Goal: Task Accomplishment & Management: Manage account settings

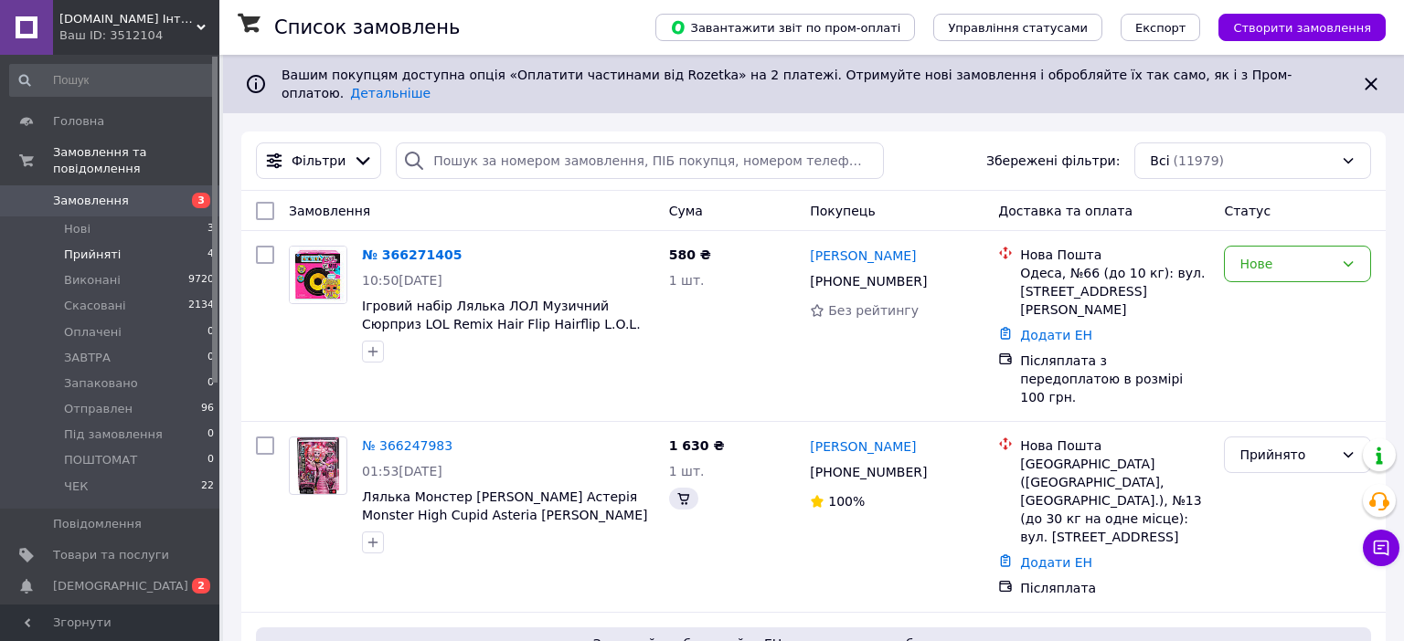
click at [86, 247] on span "Прийняті" at bounding box center [92, 255] width 57 height 16
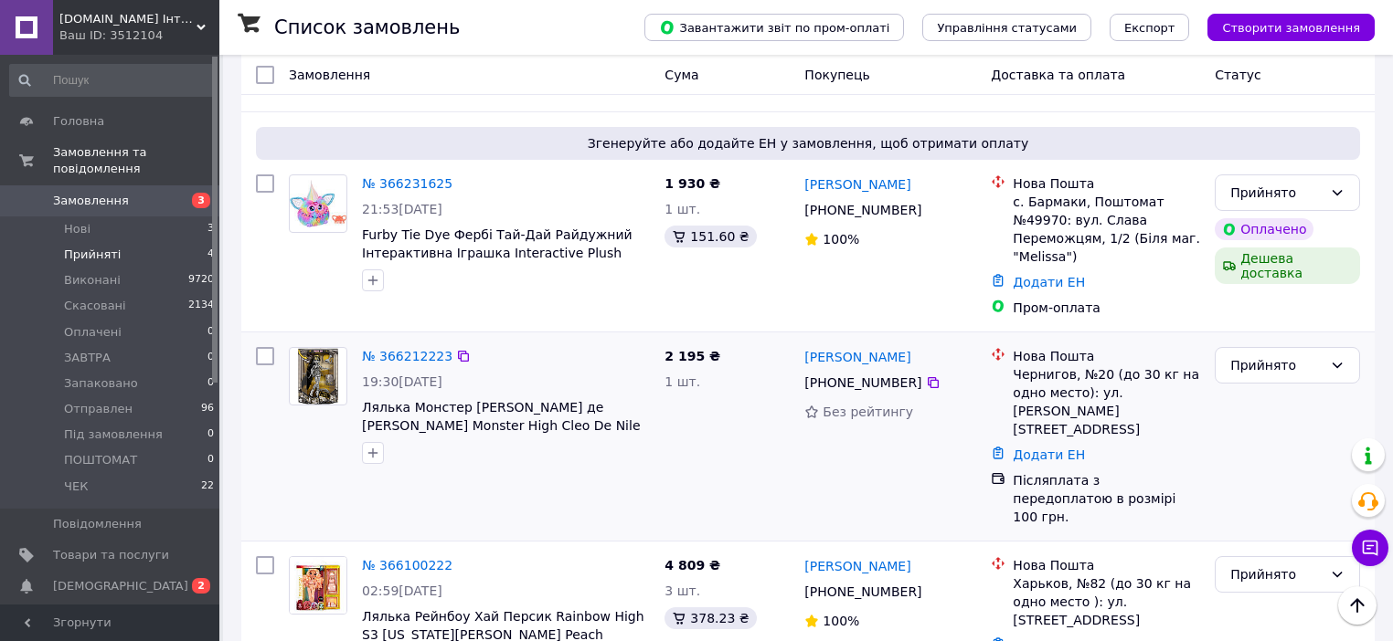
scroll to position [373, 0]
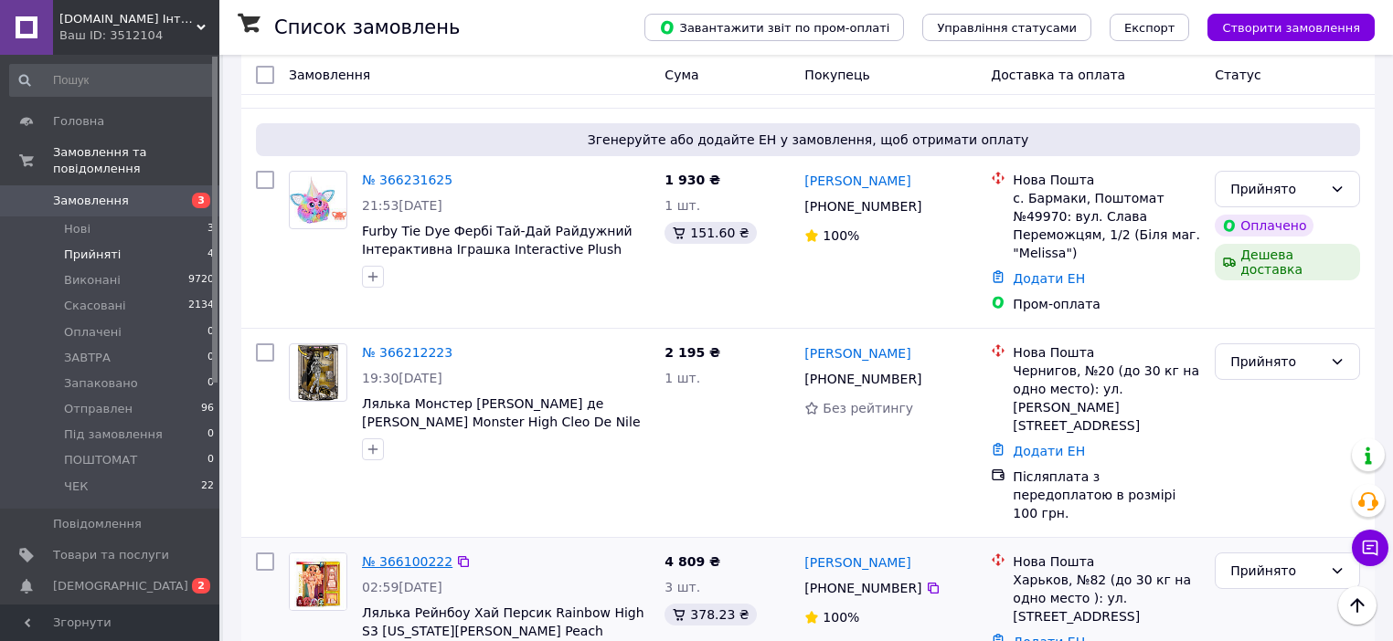
click at [388, 555] on link "№ 366100222" at bounding box center [407, 562] width 90 height 15
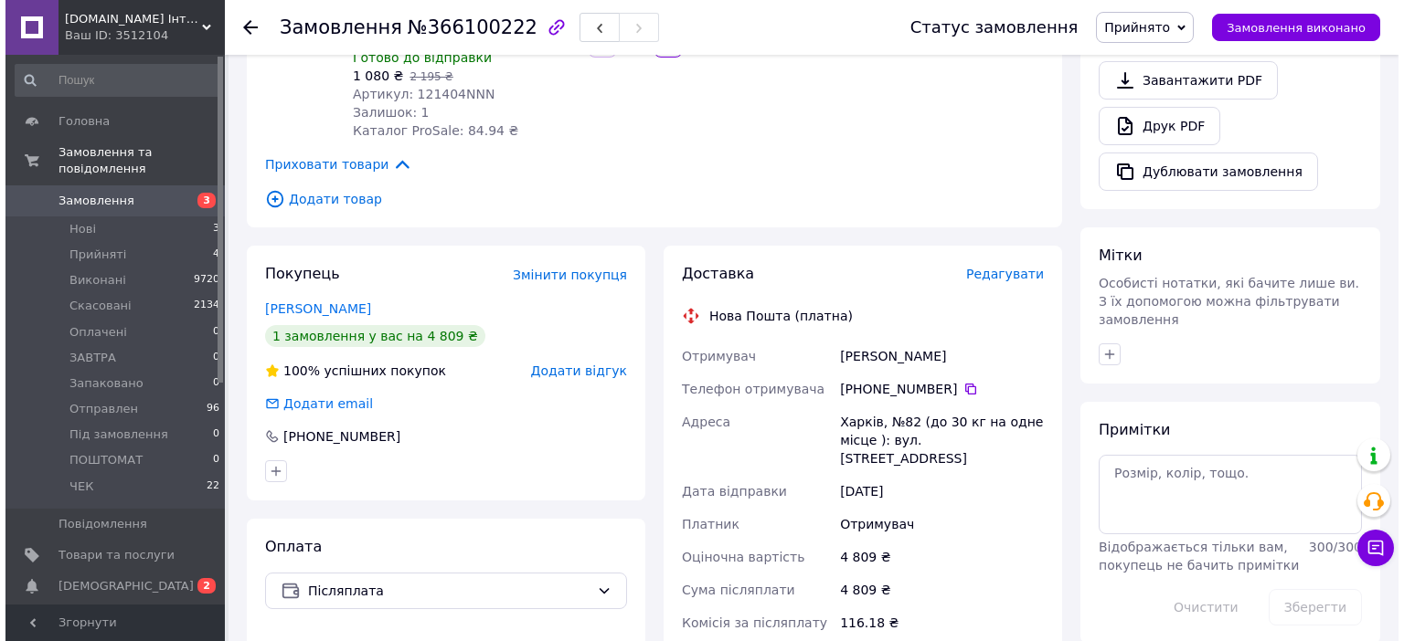
scroll to position [731, 0]
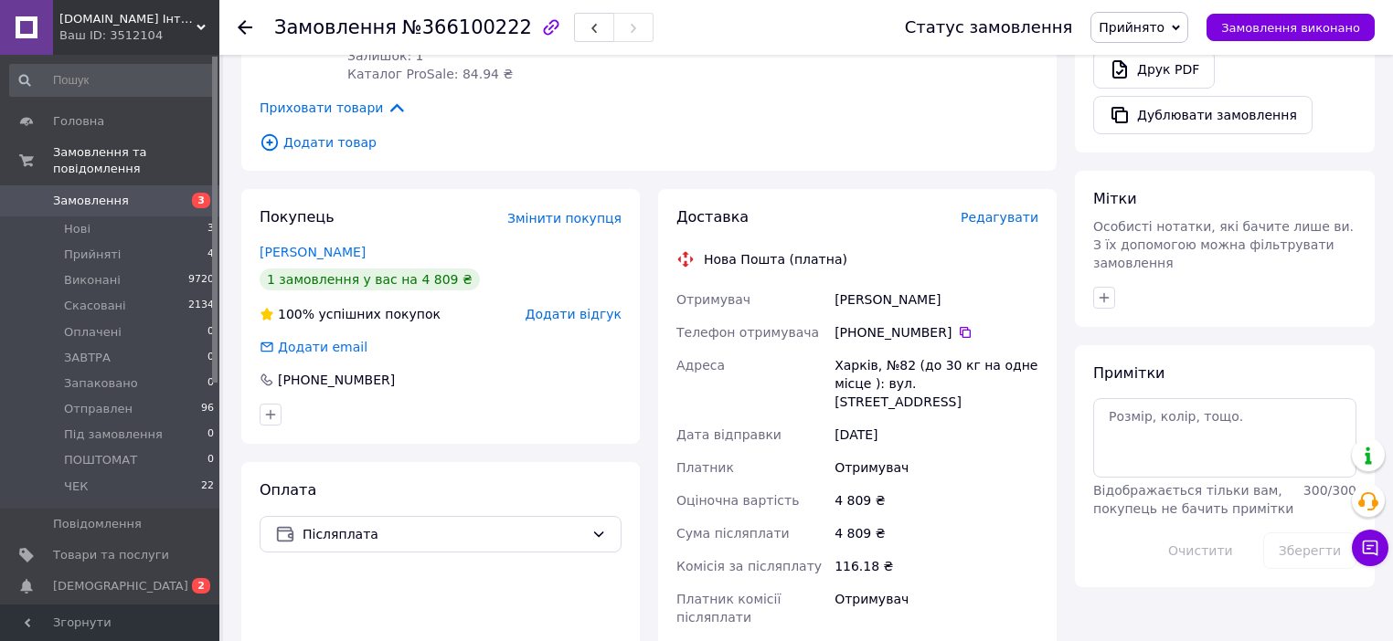
click at [1012, 210] on span "Редагувати" at bounding box center [999, 217] width 78 height 15
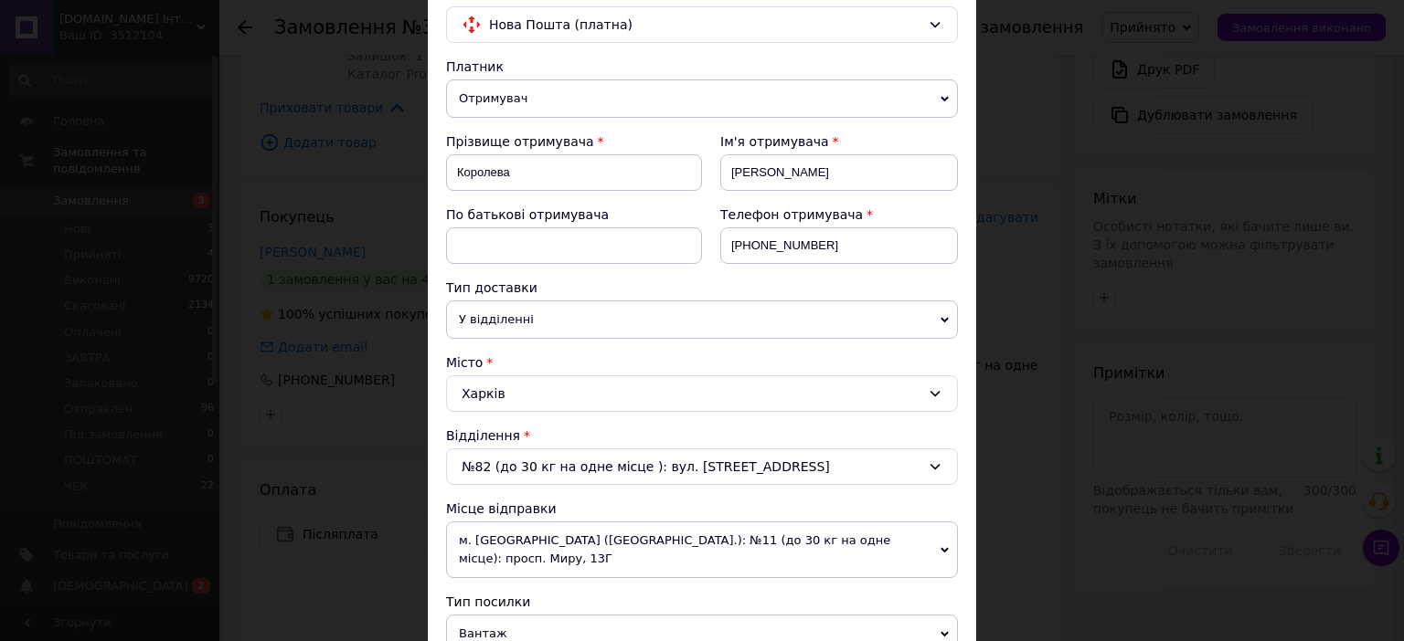
scroll to position [366, 0]
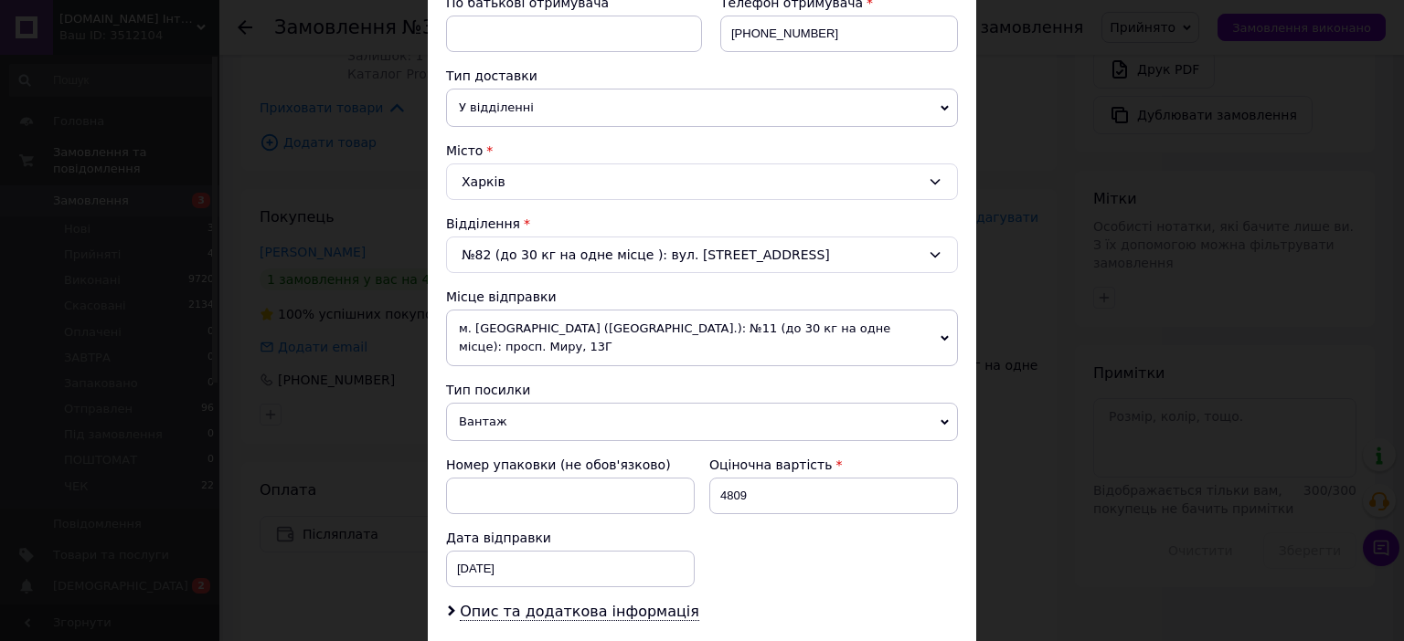
click at [933, 325] on span "м. [GEOGRAPHIC_DATA] ([GEOGRAPHIC_DATA].): №11 (до 30 кг на одне місце): просп.…" at bounding box center [702, 338] width 512 height 57
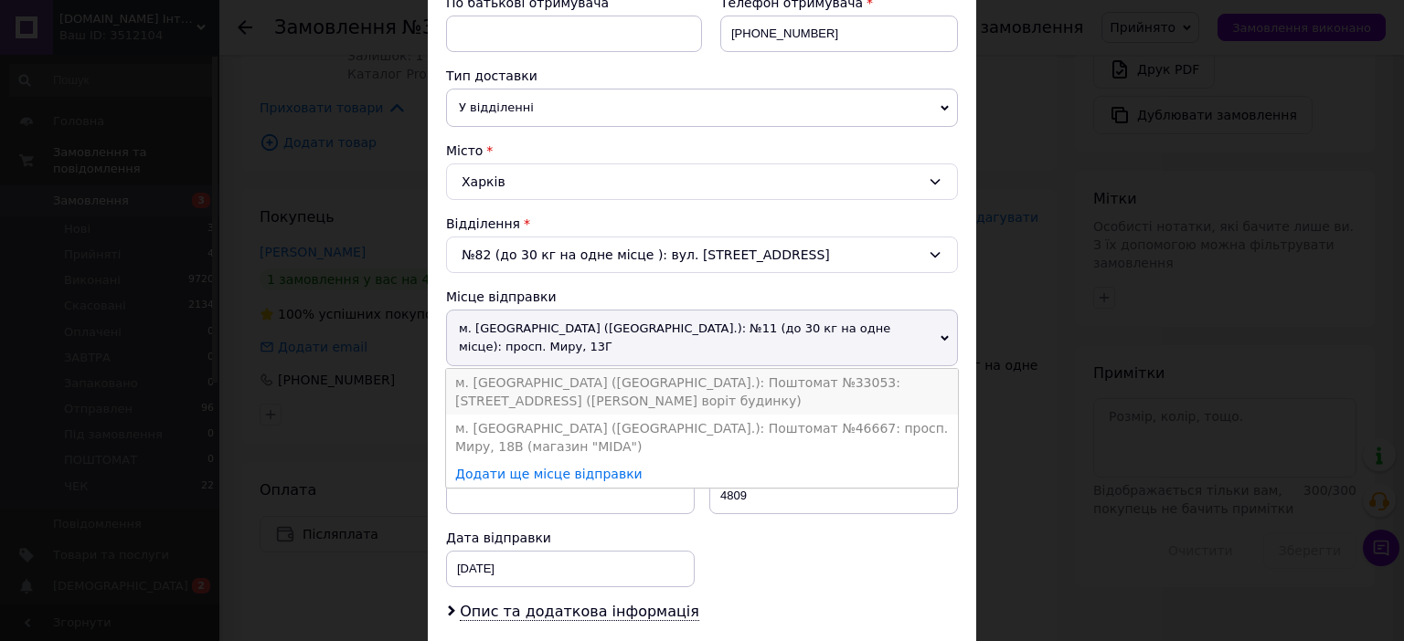
click at [848, 369] on li "м. [GEOGRAPHIC_DATA] ([GEOGRAPHIC_DATA].): Поштомат №33053: [STREET_ADDRESS] ([…" at bounding box center [702, 392] width 512 height 46
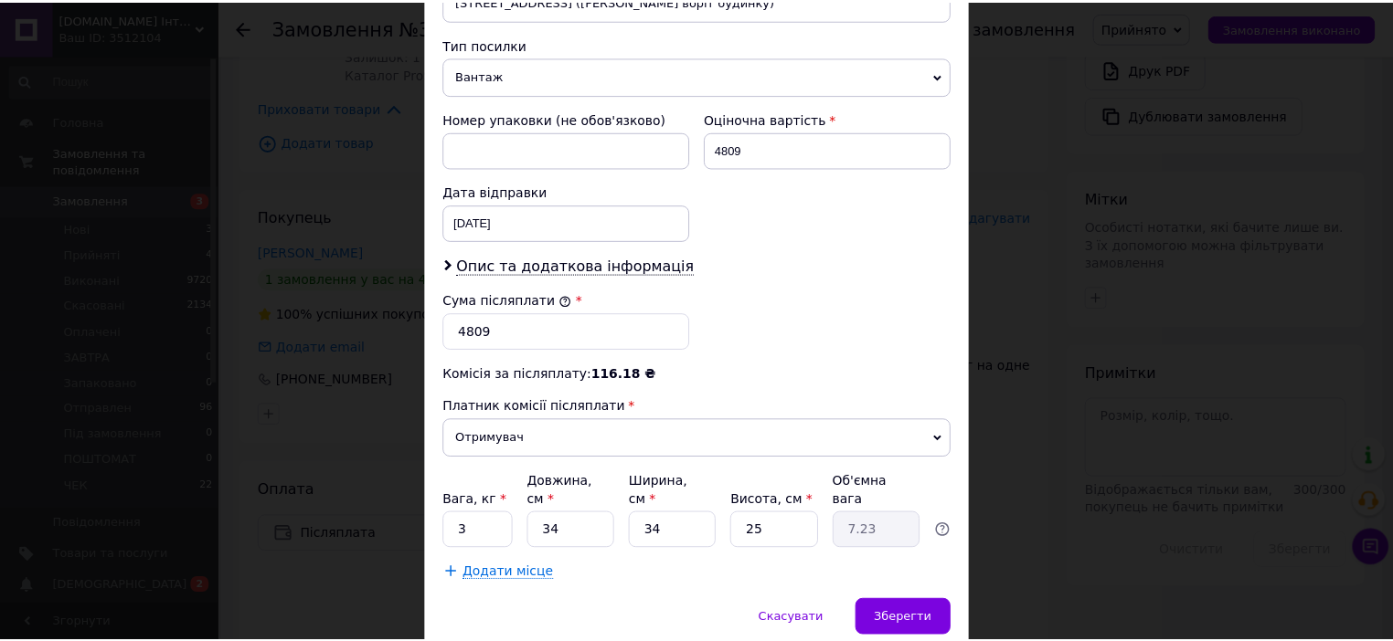
scroll to position [765, 0]
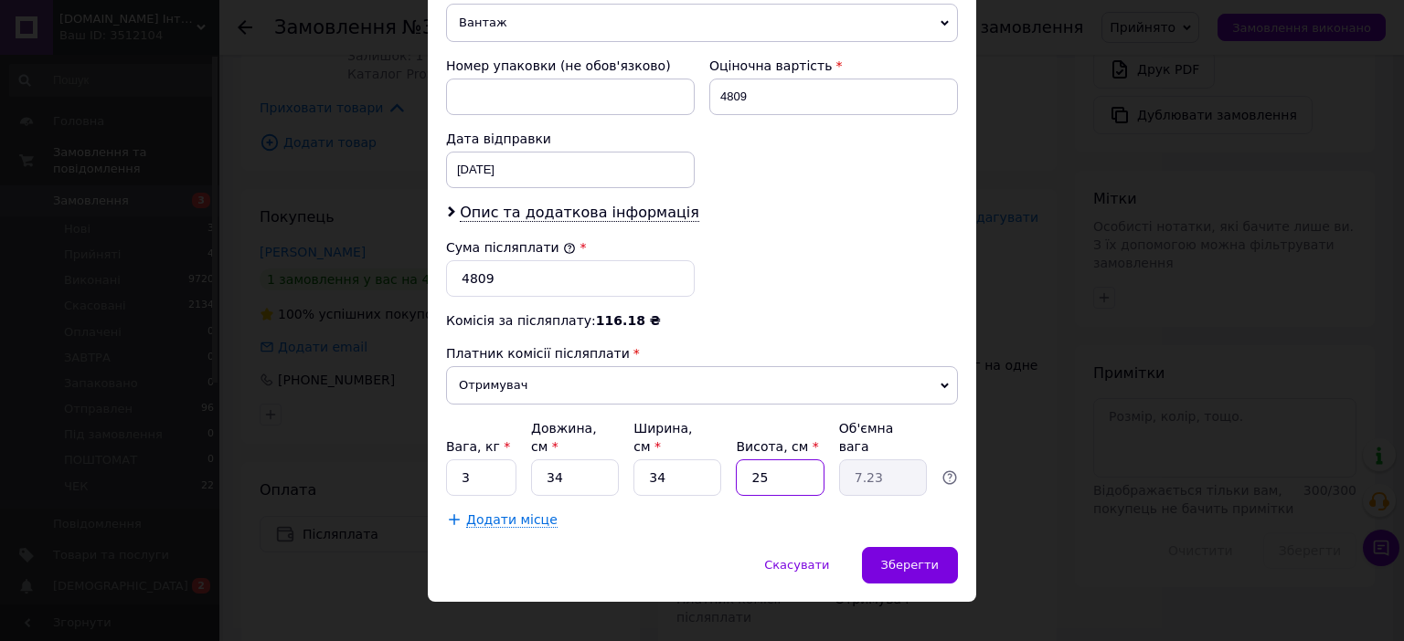
click at [789, 460] on input "25" at bounding box center [780, 478] width 88 height 37
type input "2"
type input "0.58"
type input "3"
type input "0.87"
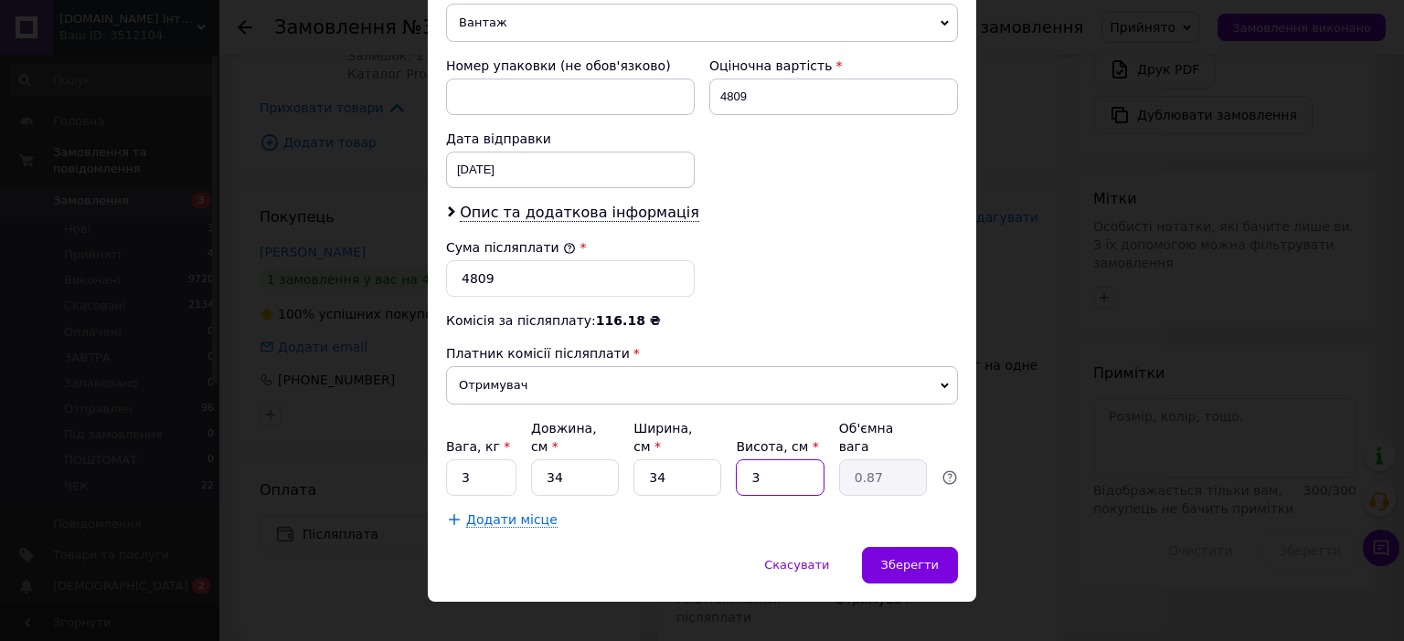
type input "30"
type input "8.67"
type input "30"
click at [904, 558] on span "Зберегти" at bounding box center [910, 565] width 58 height 14
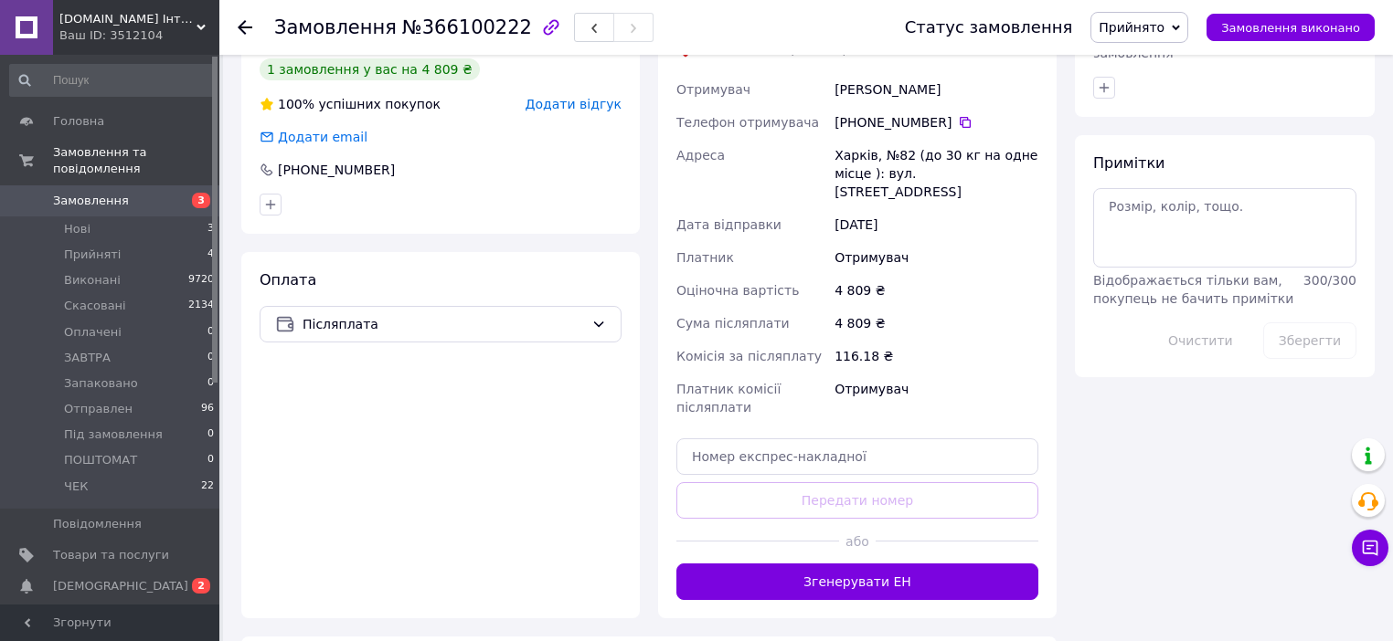
scroll to position [1014, 0]
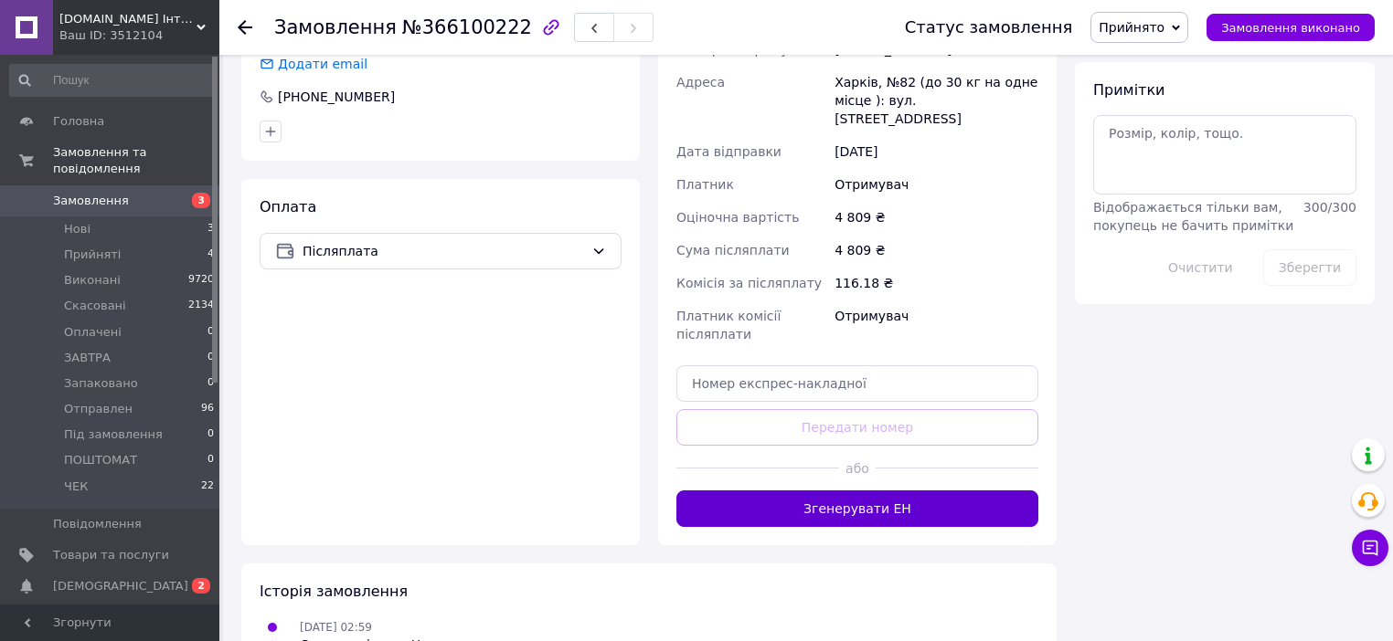
click at [870, 491] on button "Згенерувати ЕН" at bounding box center [857, 509] width 362 height 37
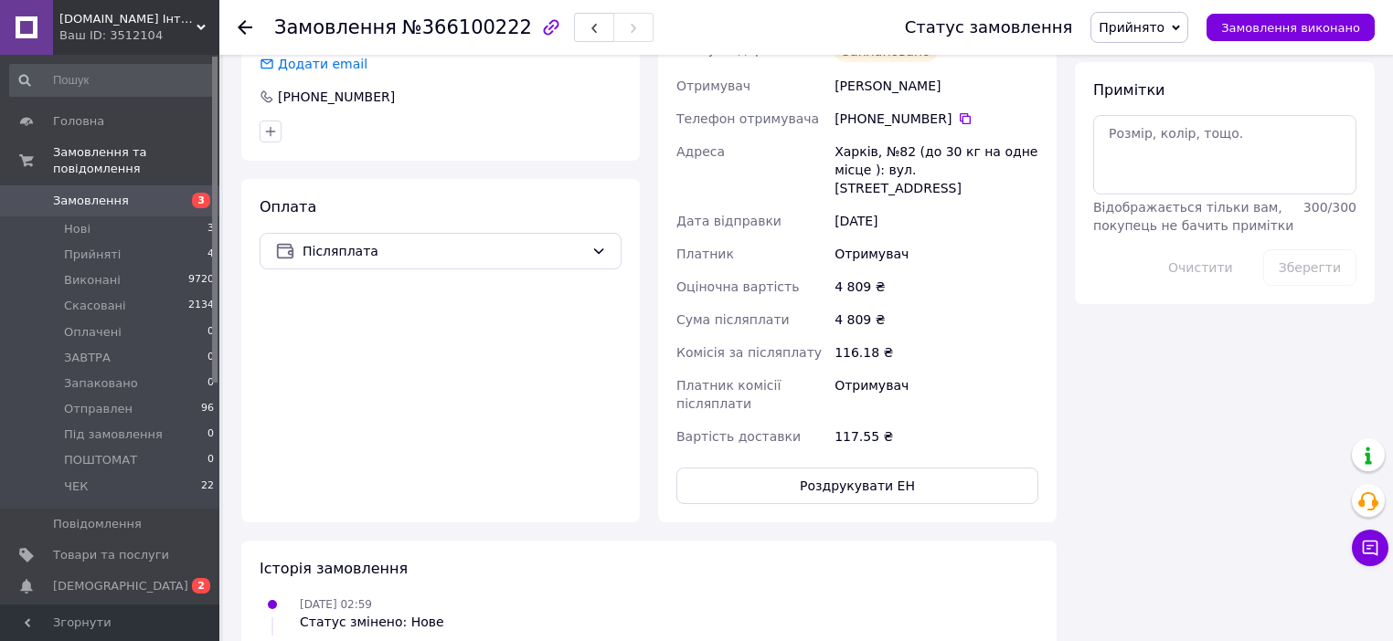
click at [244, 27] on use at bounding box center [245, 27] width 15 height 15
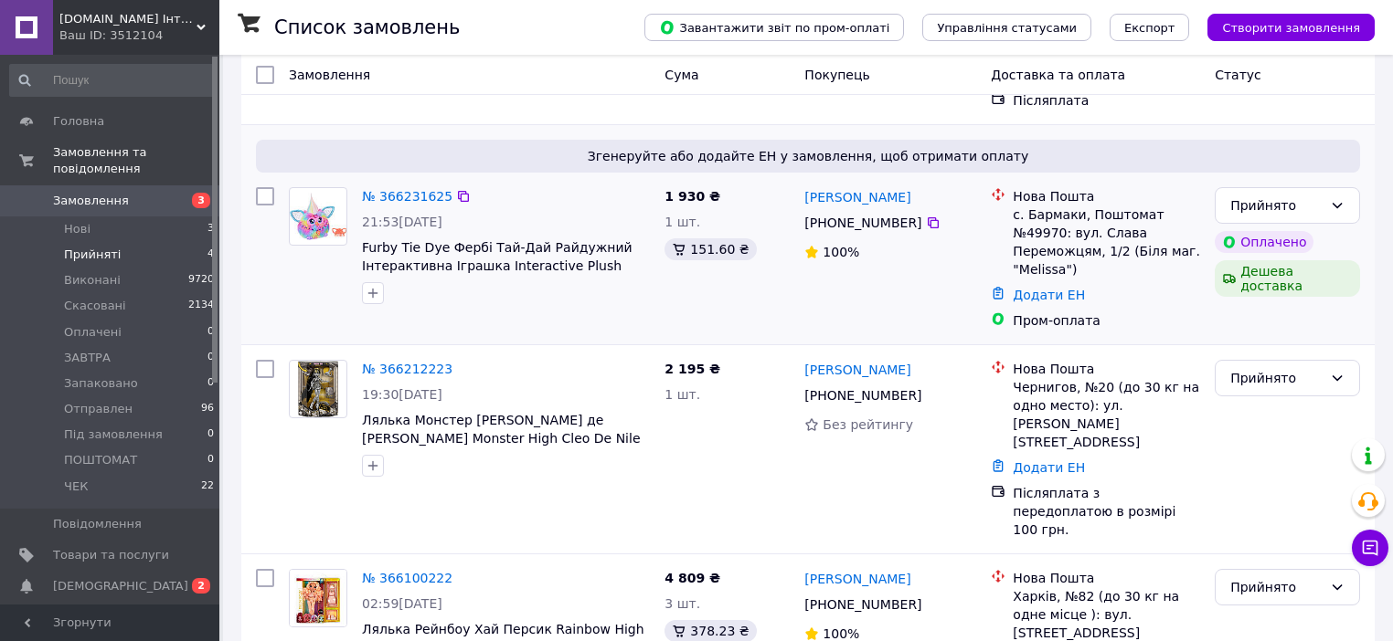
scroll to position [373, 0]
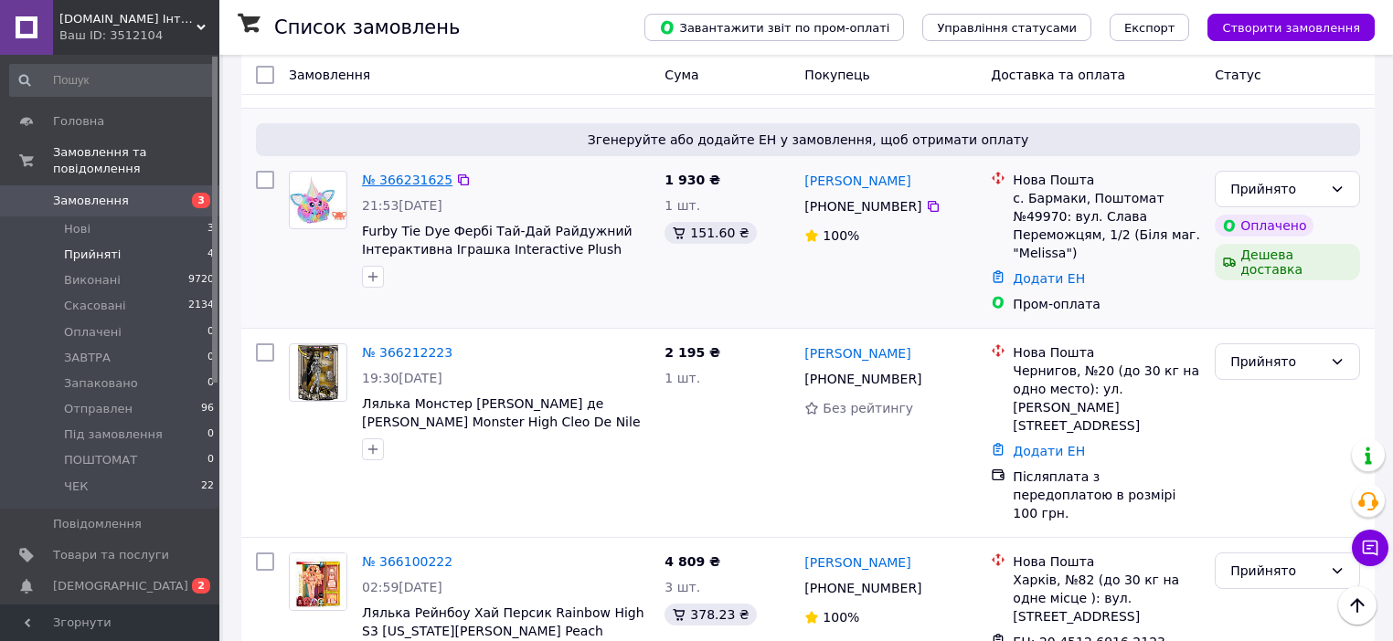
click at [408, 173] on link "№ 366231625" at bounding box center [407, 180] width 90 height 15
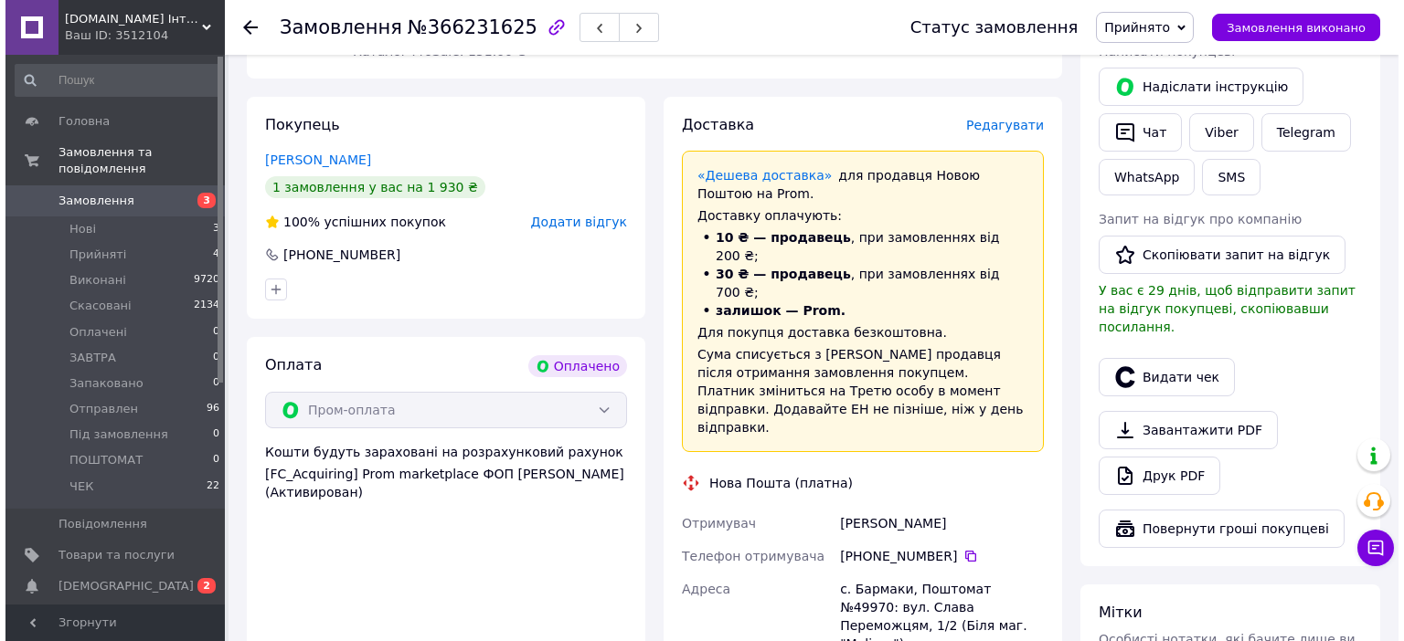
scroll to position [322, 0]
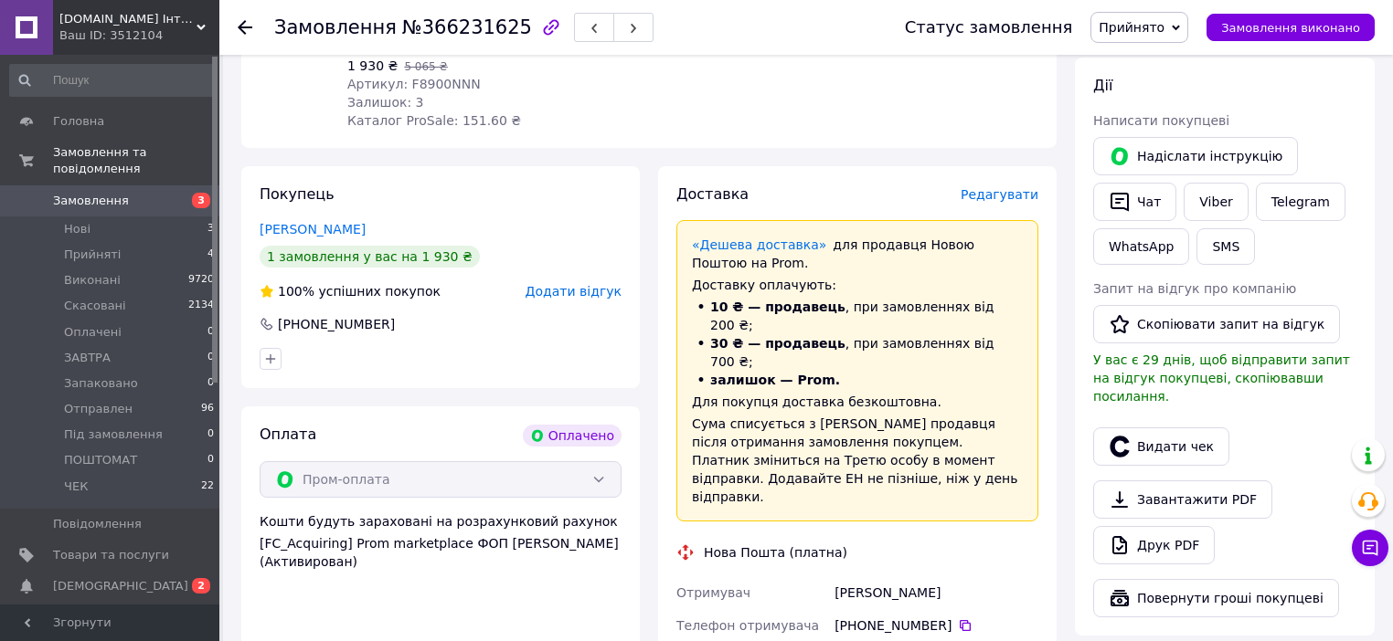
click at [1008, 196] on span "Редагувати" at bounding box center [999, 194] width 78 height 15
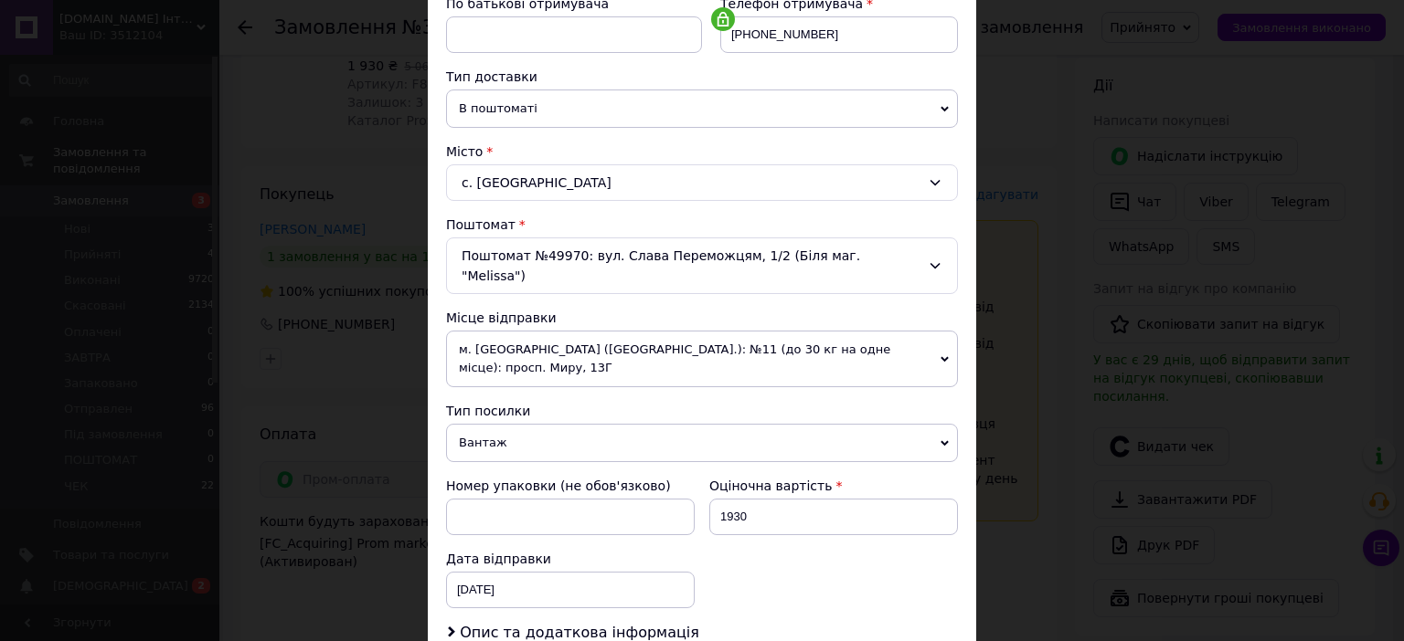
scroll to position [366, 0]
click at [932, 330] on span "м. [GEOGRAPHIC_DATA] ([GEOGRAPHIC_DATA].): №11 (до 30 кг на одне місце): просп.…" at bounding box center [702, 358] width 512 height 57
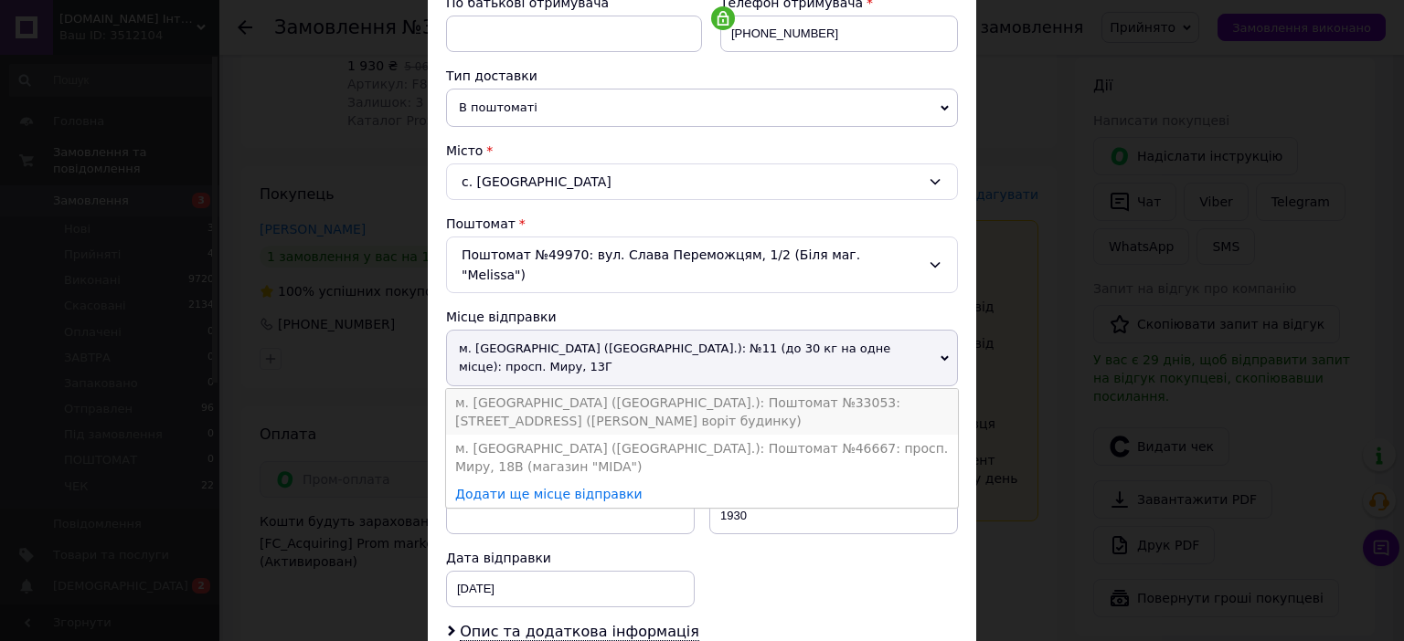
click at [887, 389] on li "м. [GEOGRAPHIC_DATA] ([GEOGRAPHIC_DATA].): Поштомат №33053: [STREET_ADDRESS] ([…" at bounding box center [702, 412] width 512 height 46
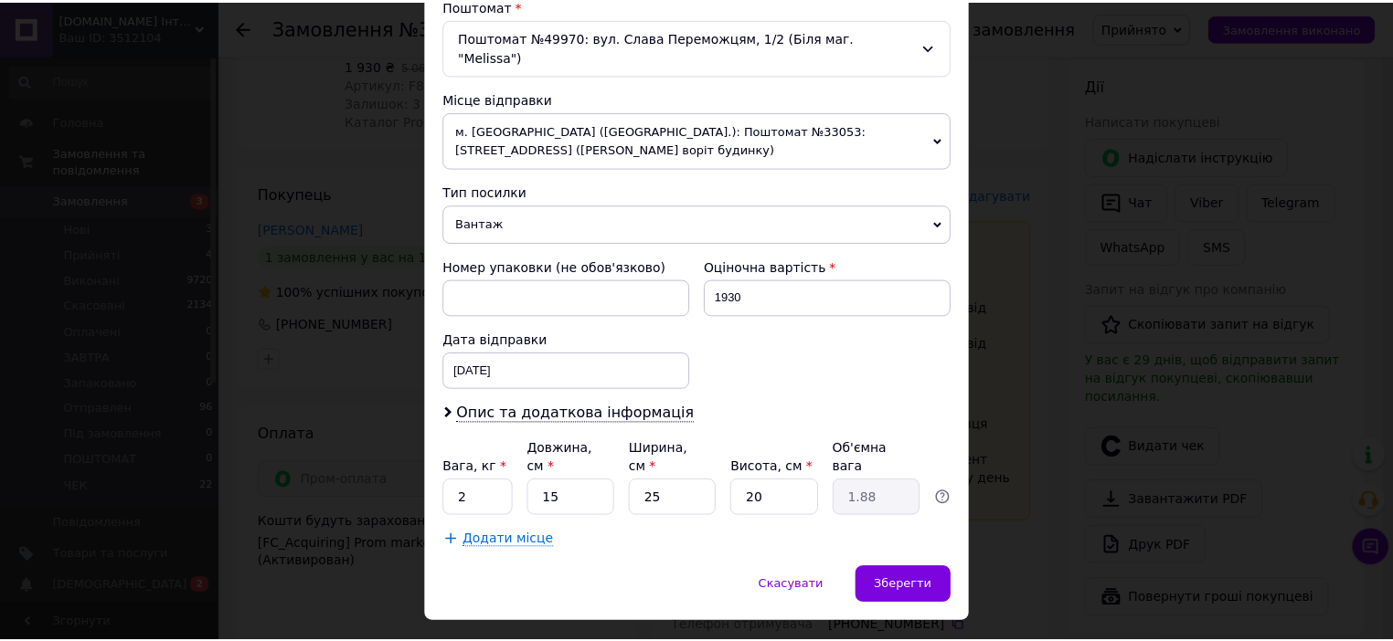
scroll to position [585, 0]
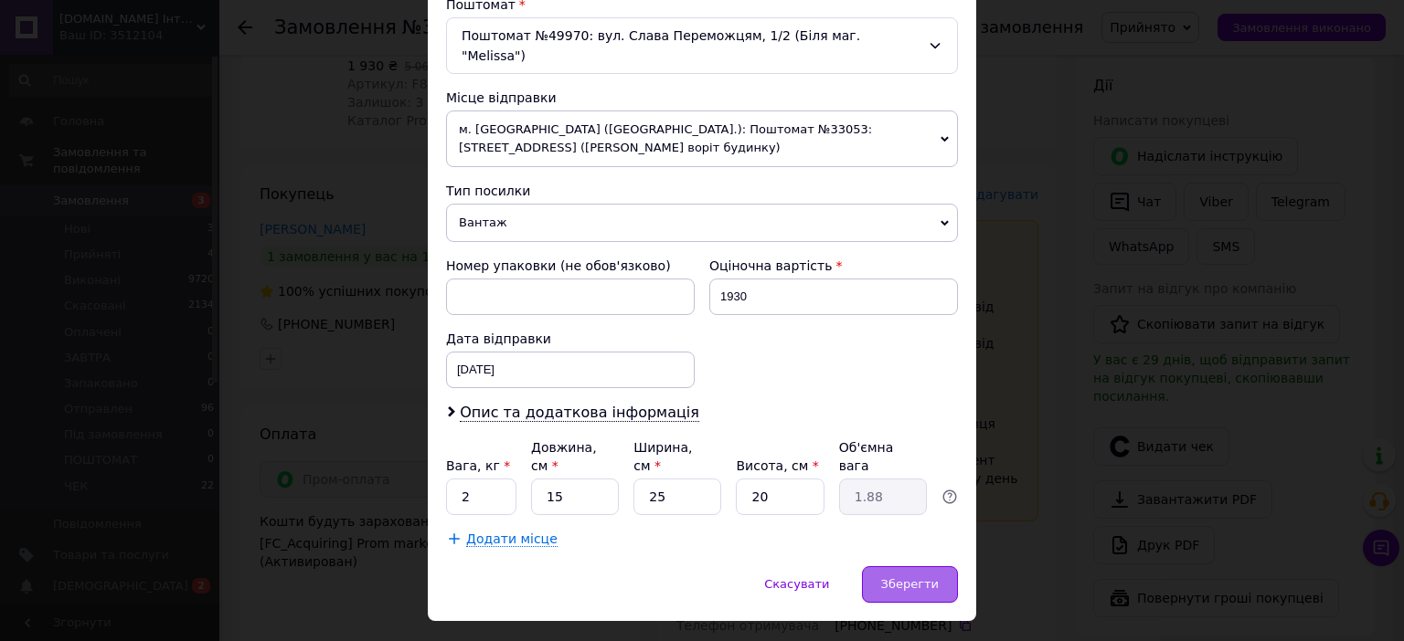
click at [906, 577] on span "Зберегти" at bounding box center [910, 584] width 58 height 14
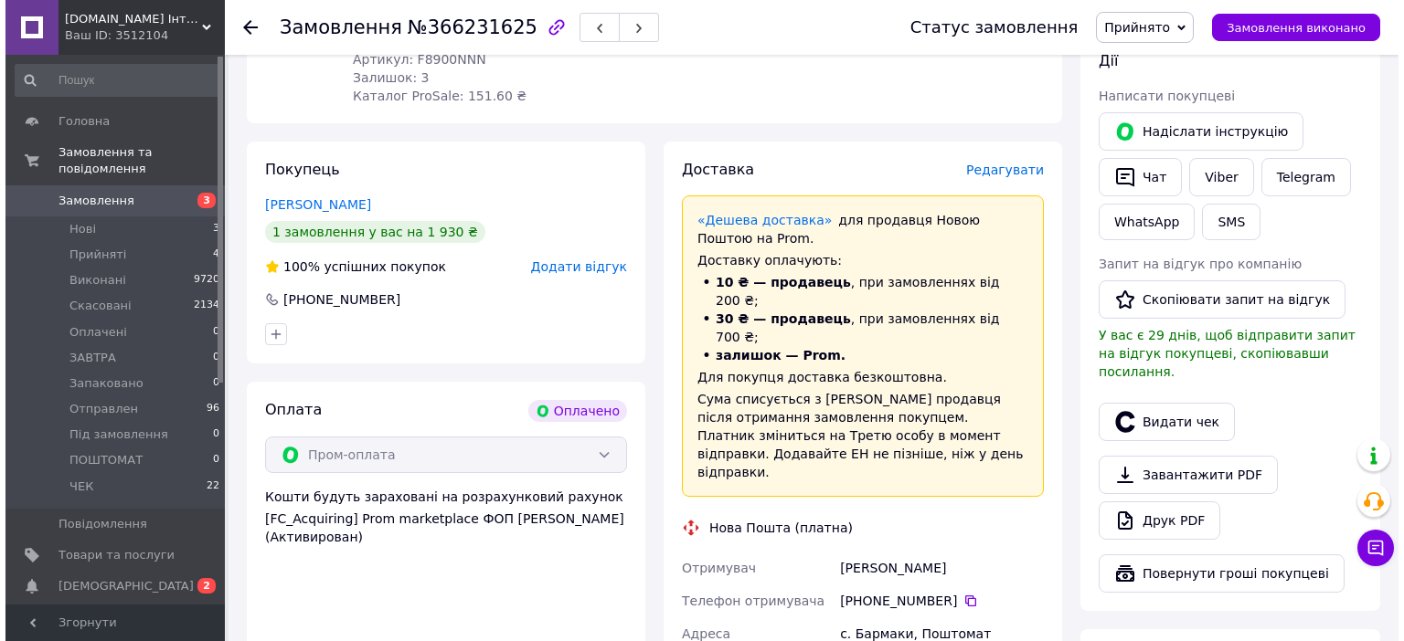
scroll to position [322, 0]
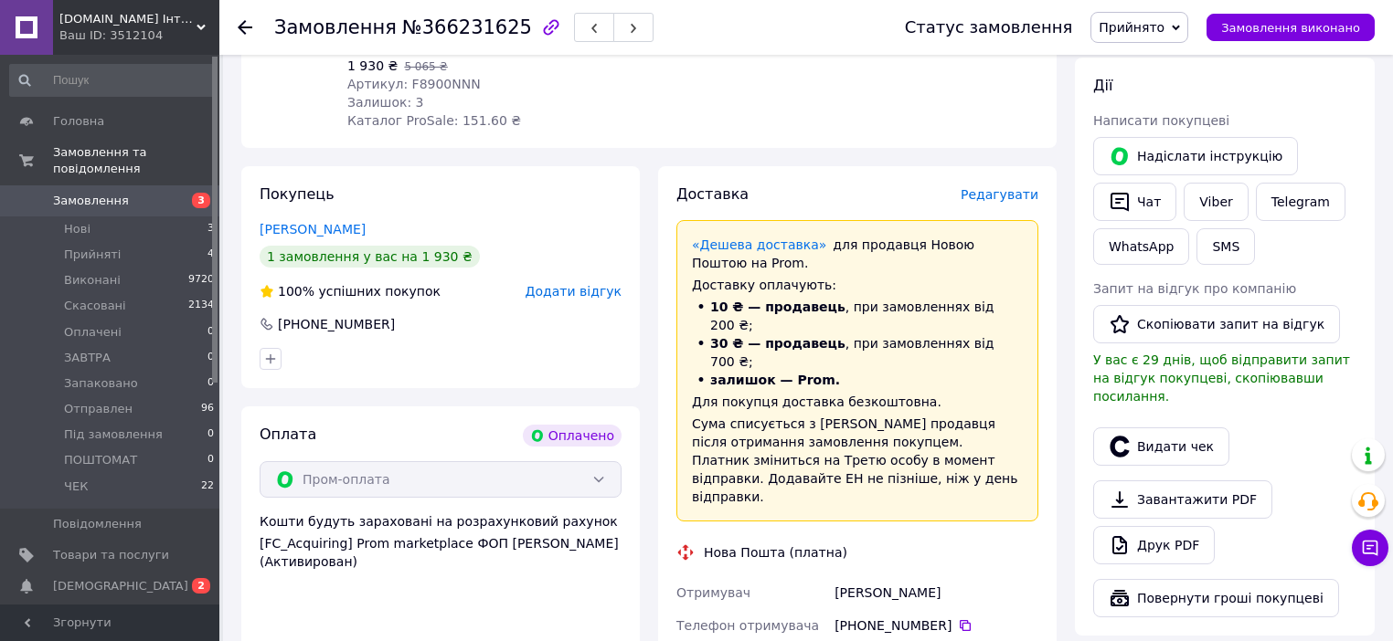
click at [1001, 193] on span "Редагувати" at bounding box center [999, 194] width 78 height 15
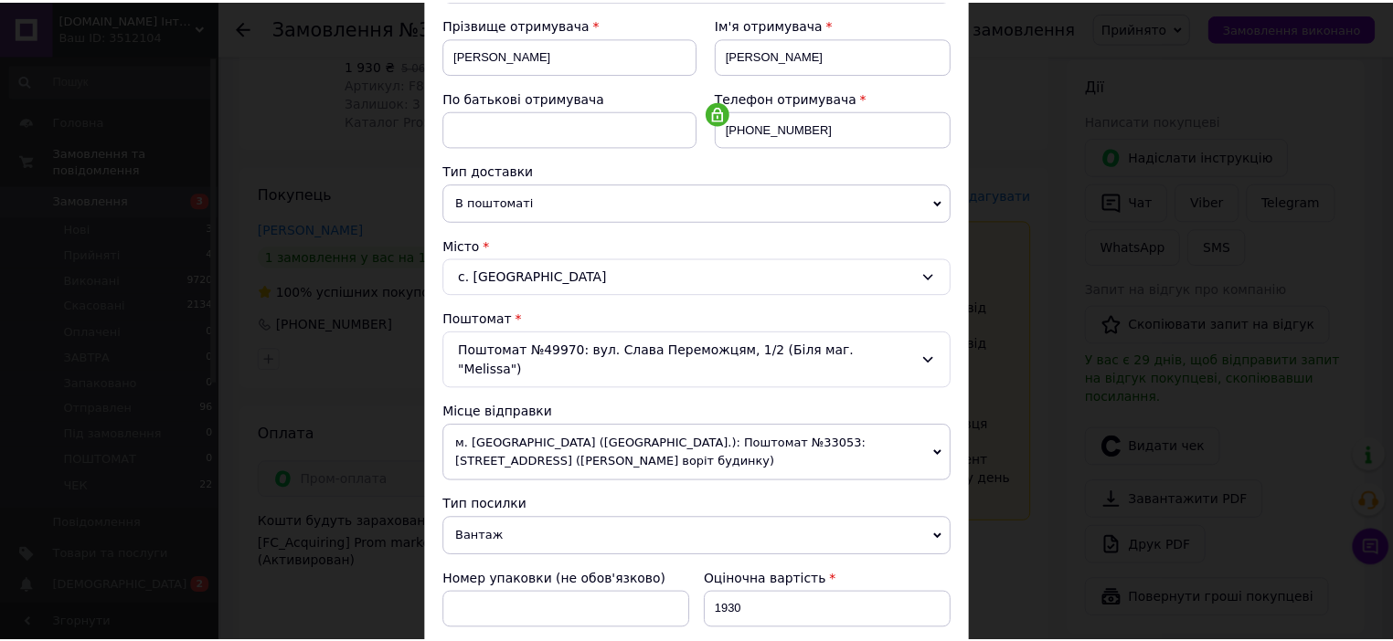
scroll to position [0, 0]
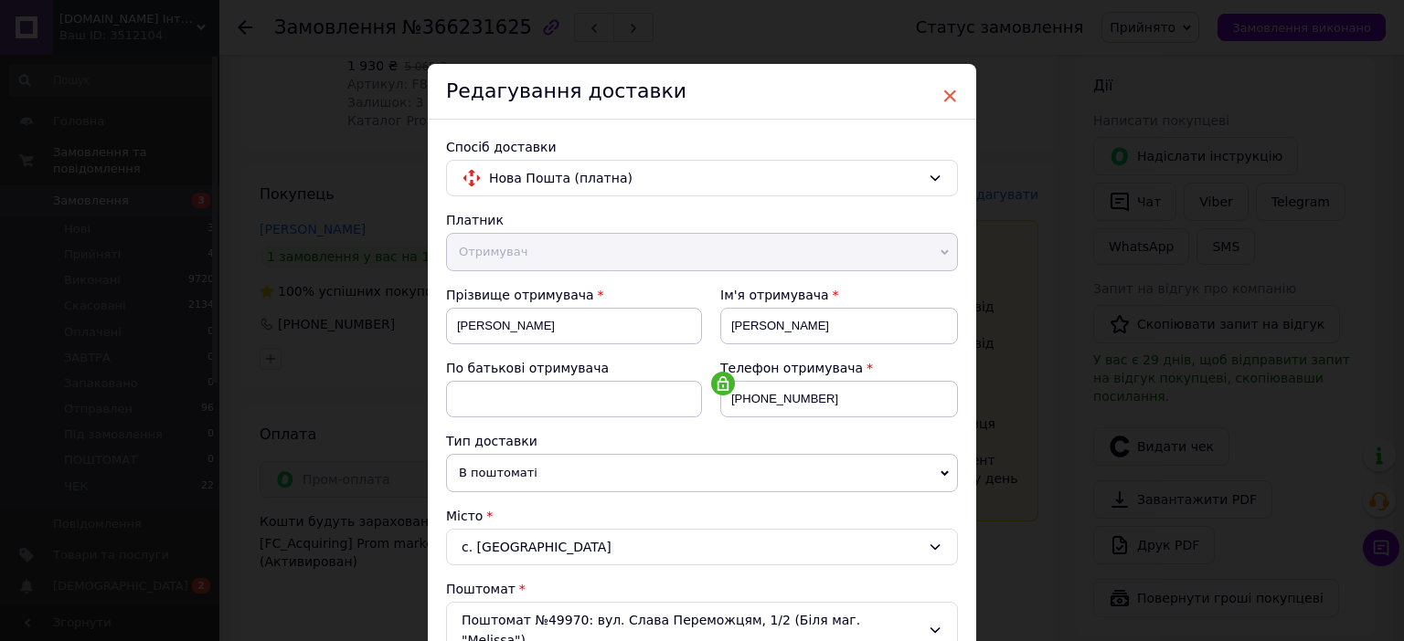
click at [950, 97] on span "×" at bounding box center [949, 95] width 16 height 31
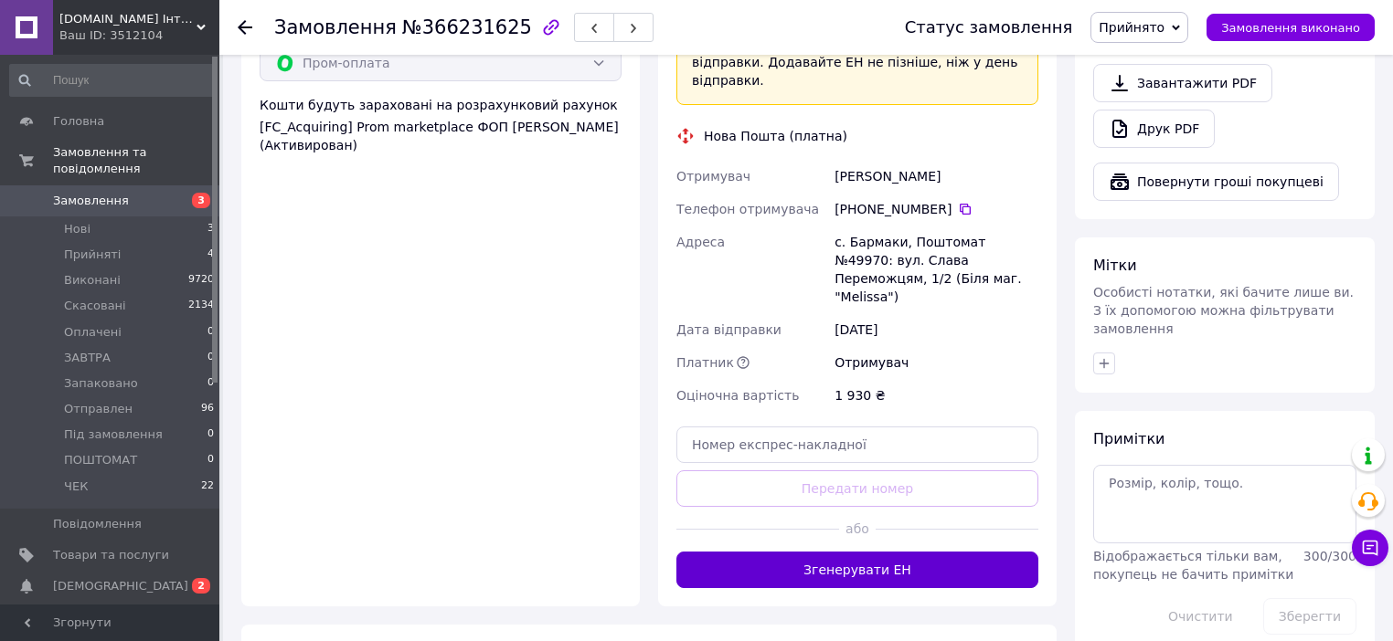
scroll to position [906, 0]
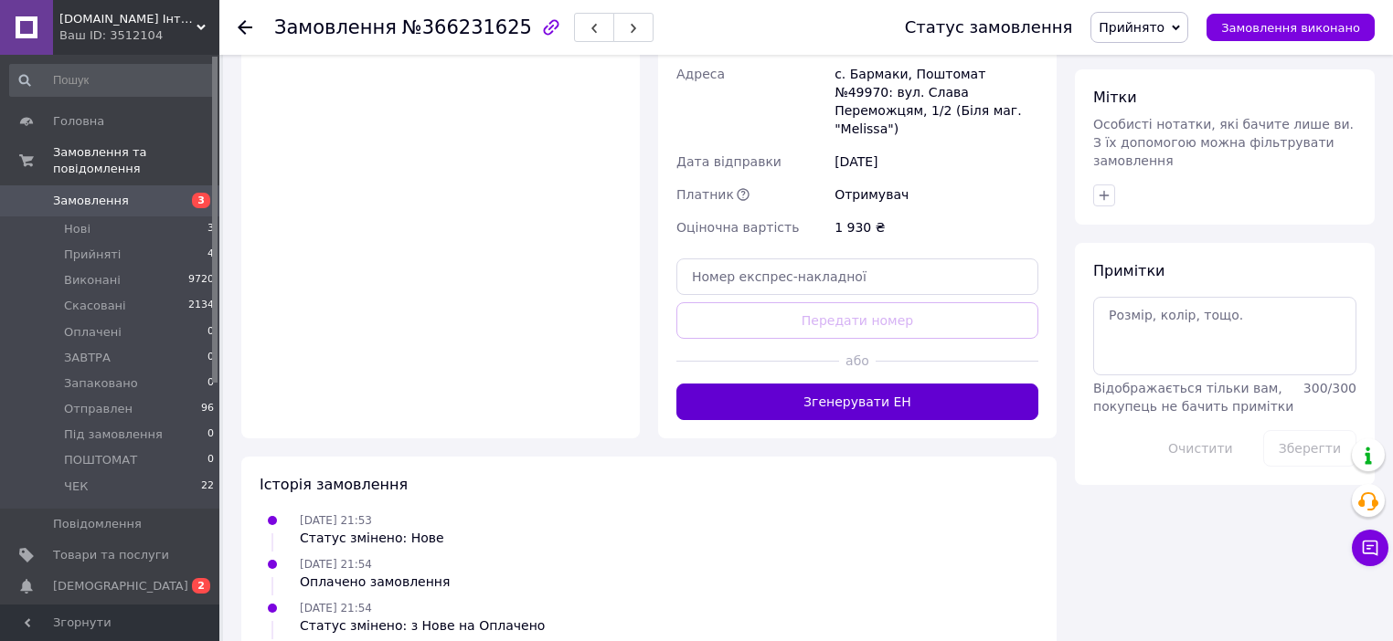
click at [898, 384] on button "Згенерувати ЕН" at bounding box center [857, 402] width 362 height 37
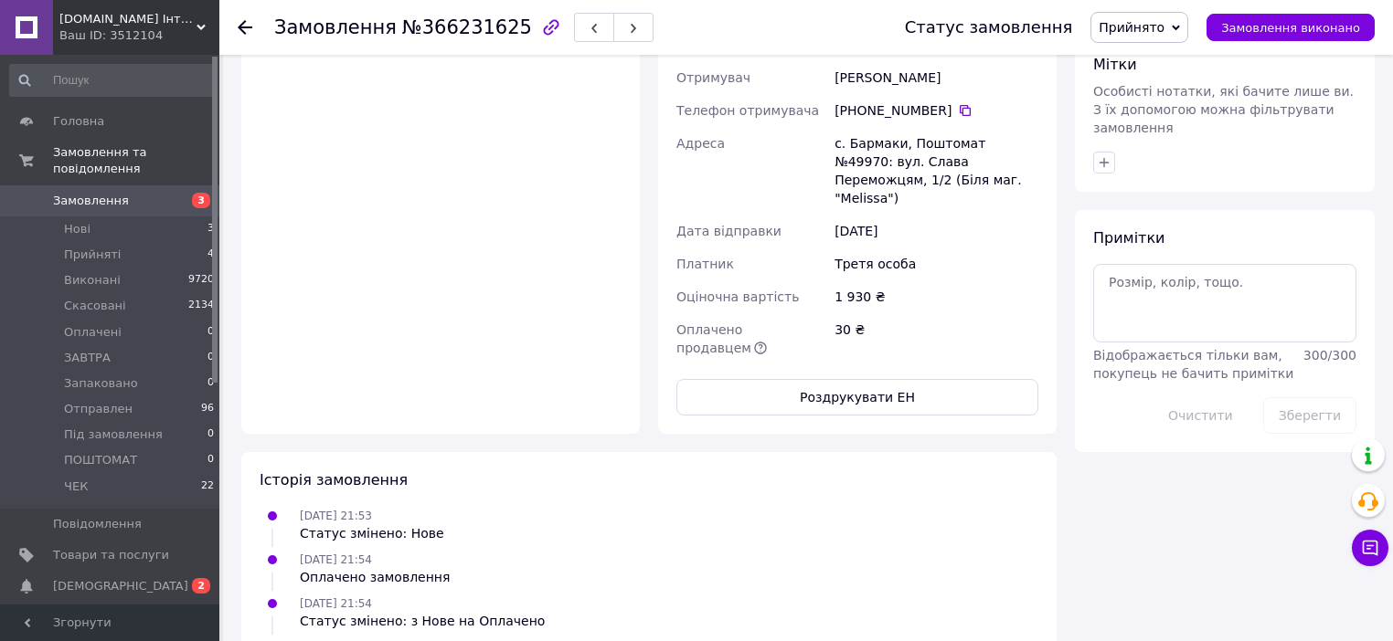
click at [242, 26] on icon at bounding box center [245, 27] width 15 height 15
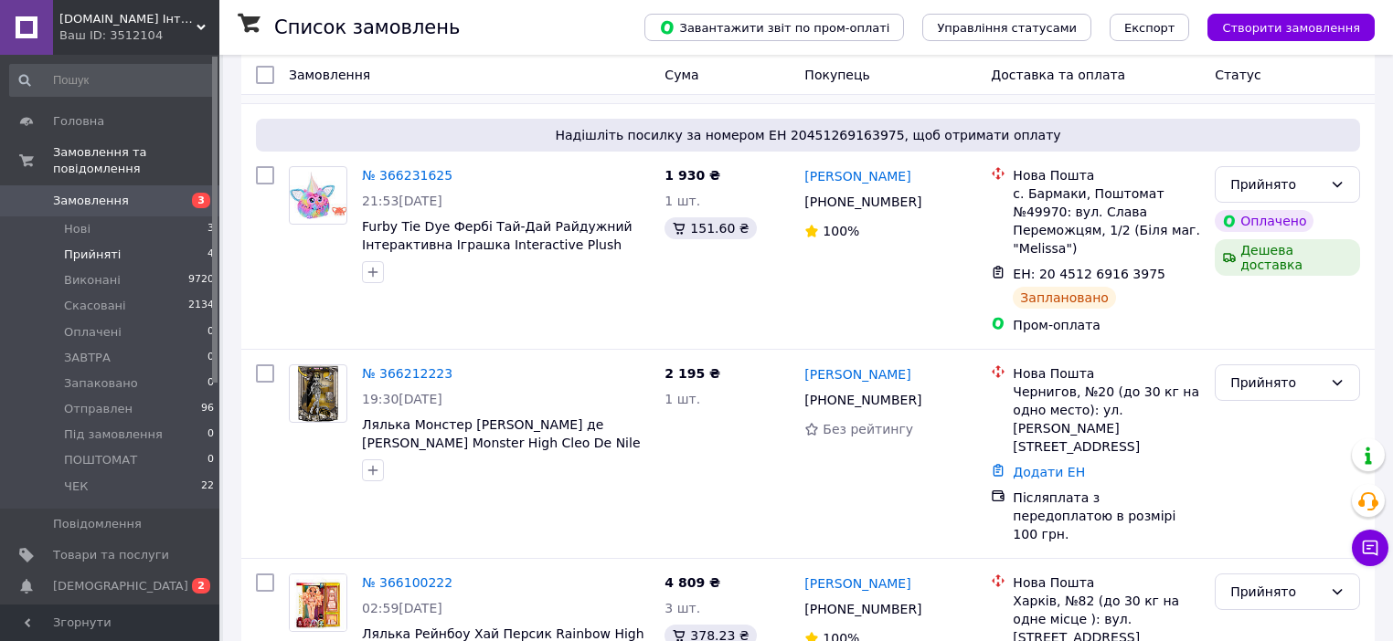
scroll to position [398, 0]
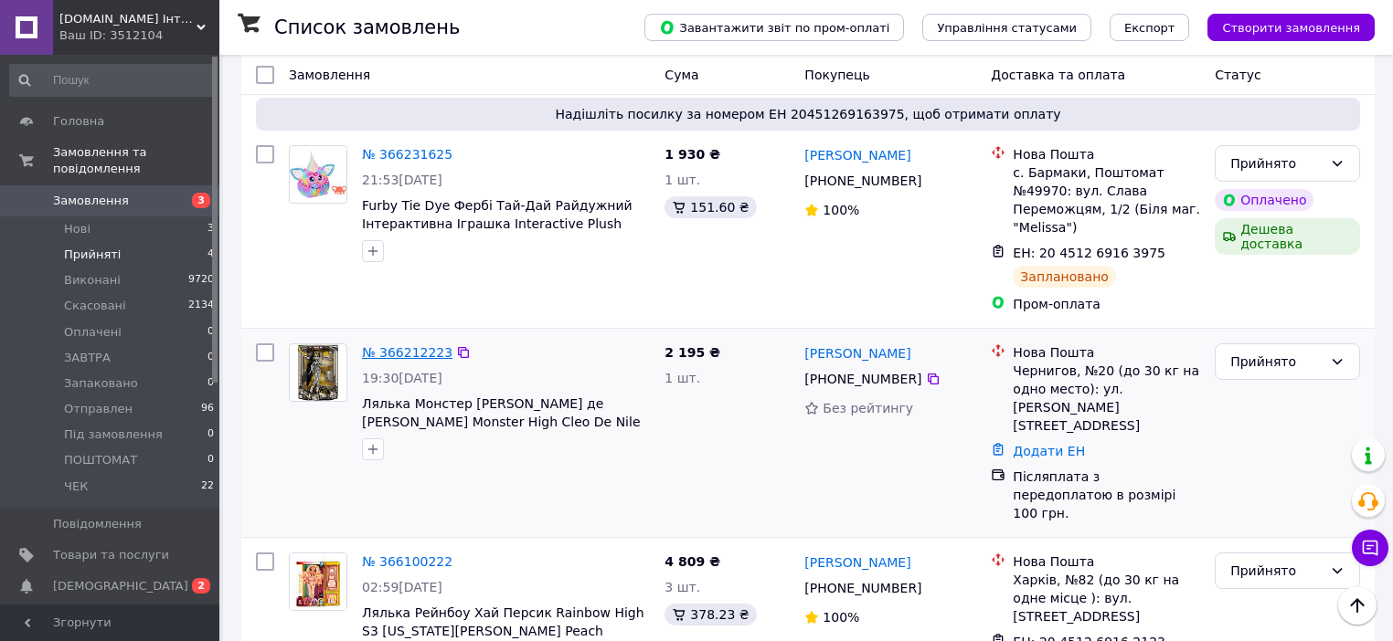
click at [403, 345] on link "№ 366212223" at bounding box center [407, 352] width 90 height 15
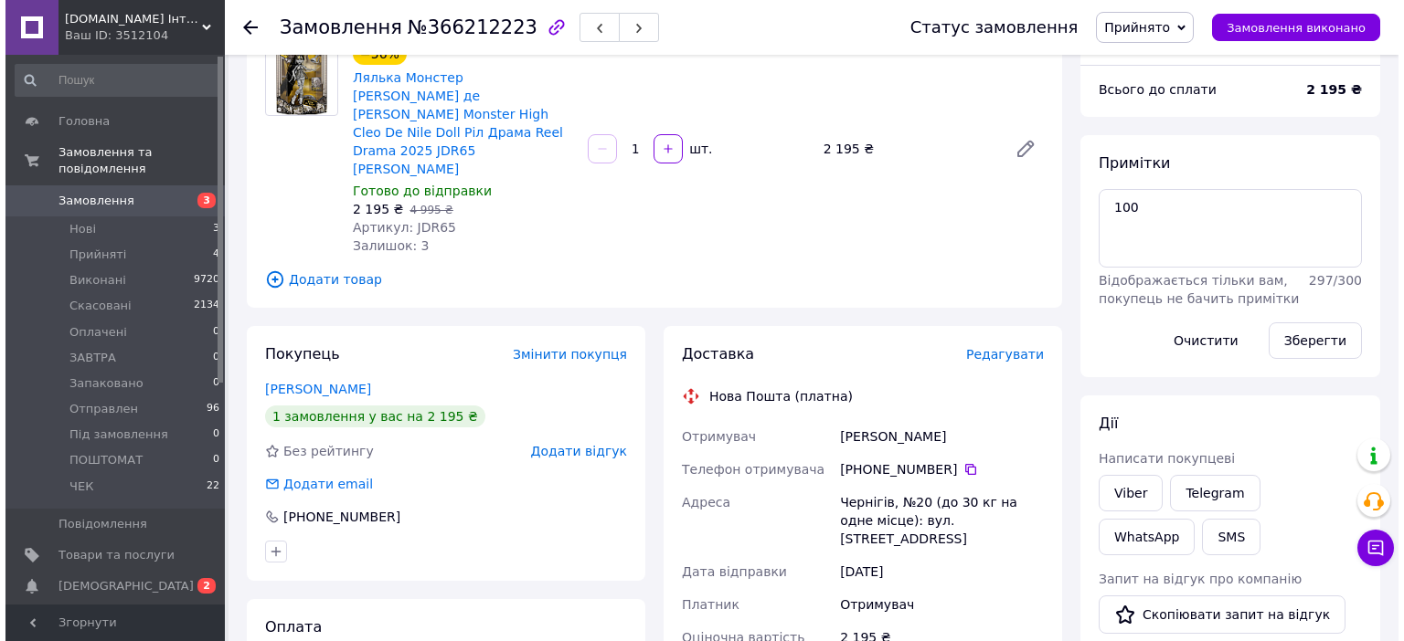
scroll to position [154, 0]
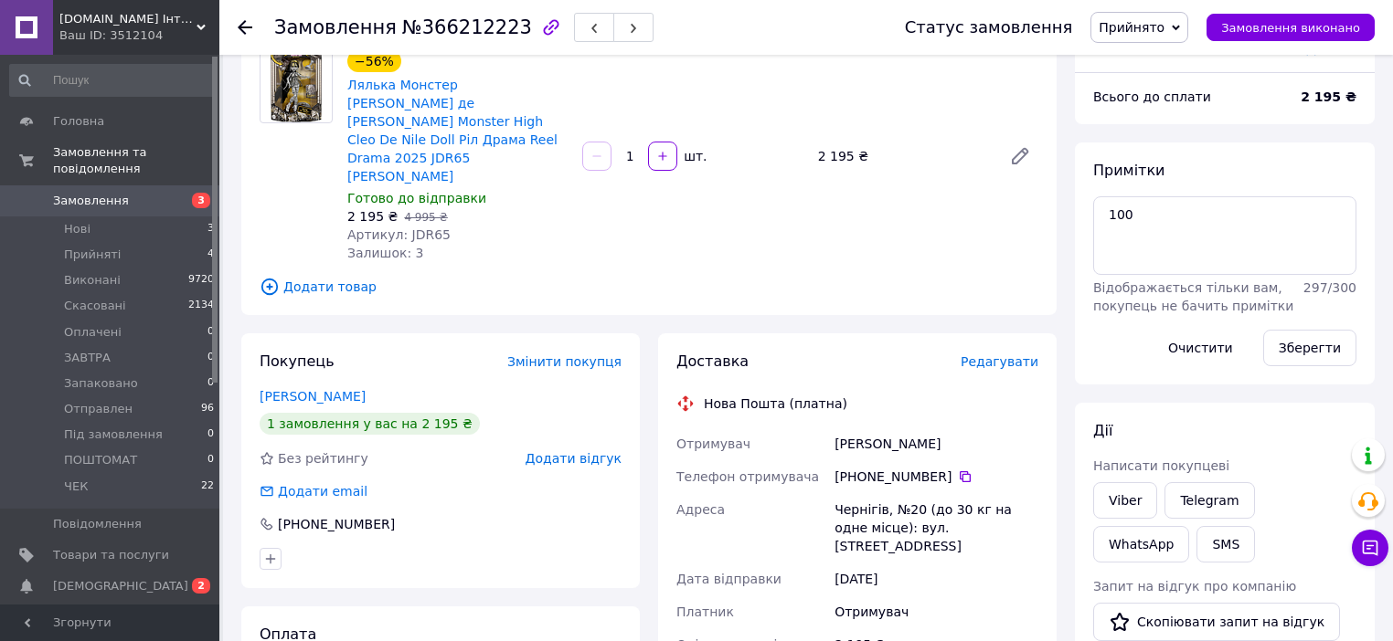
click at [1020, 355] on span "Редагувати" at bounding box center [999, 362] width 78 height 15
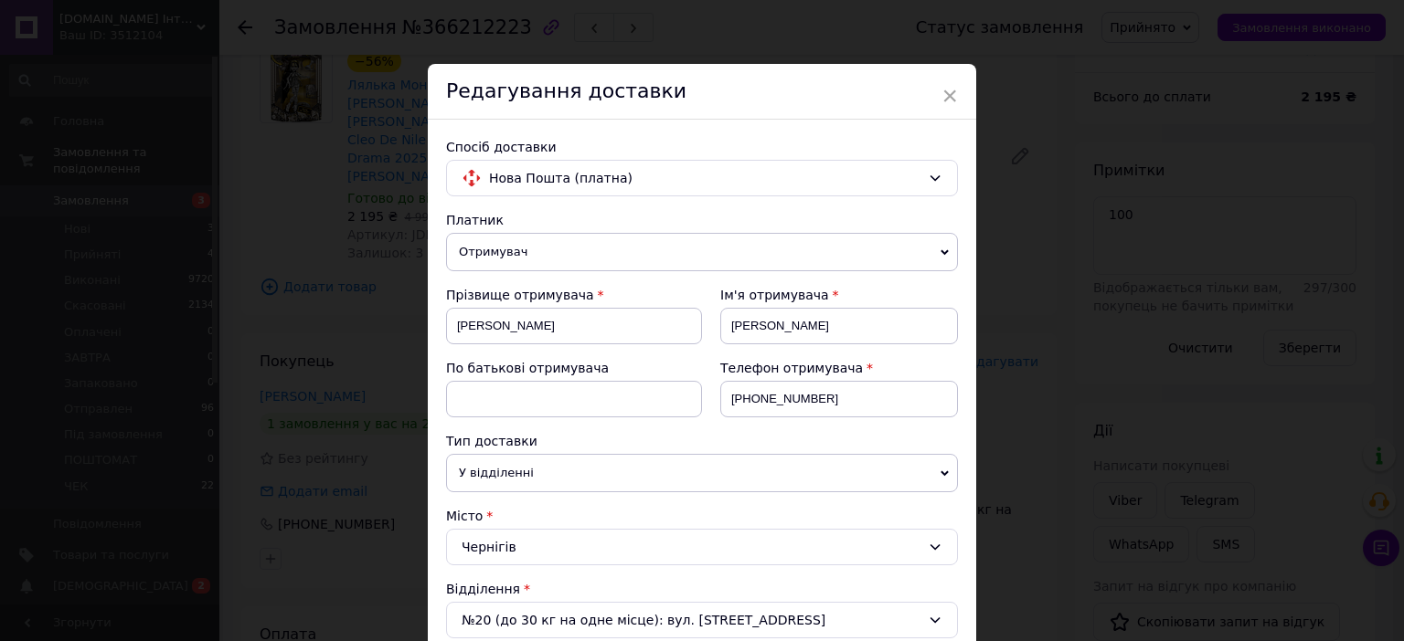
scroll to position [366, 0]
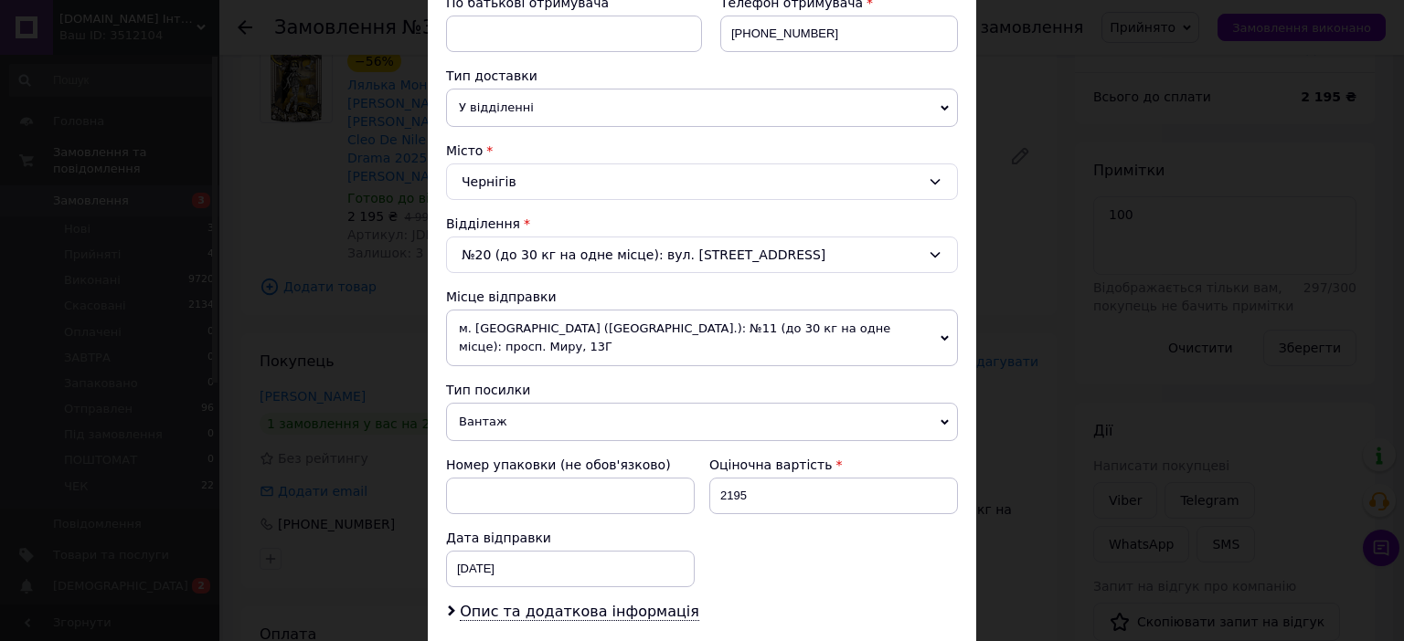
click at [937, 329] on span "м. [GEOGRAPHIC_DATA] ([GEOGRAPHIC_DATA].): №11 (до 30 кг на одне місце): просп.…" at bounding box center [702, 338] width 512 height 57
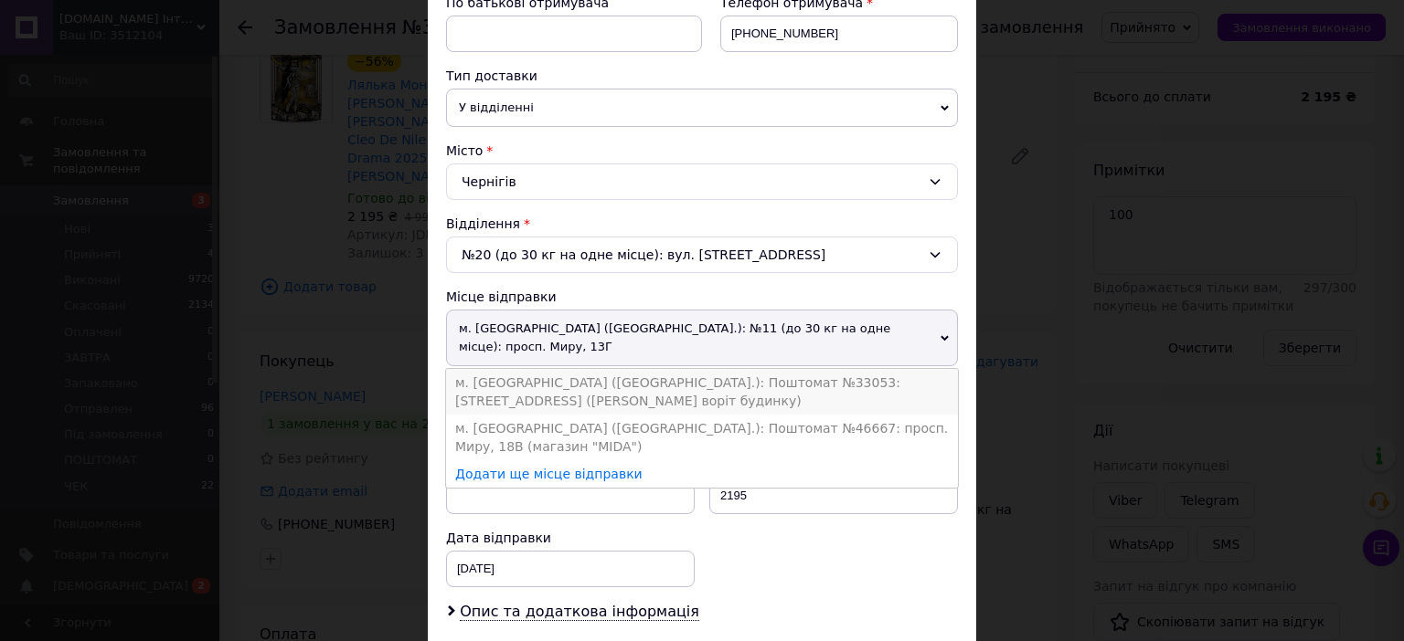
click at [798, 369] on li "м. [GEOGRAPHIC_DATA] ([GEOGRAPHIC_DATA].): Поштомат №33053: [STREET_ADDRESS] ([…" at bounding box center [702, 392] width 512 height 46
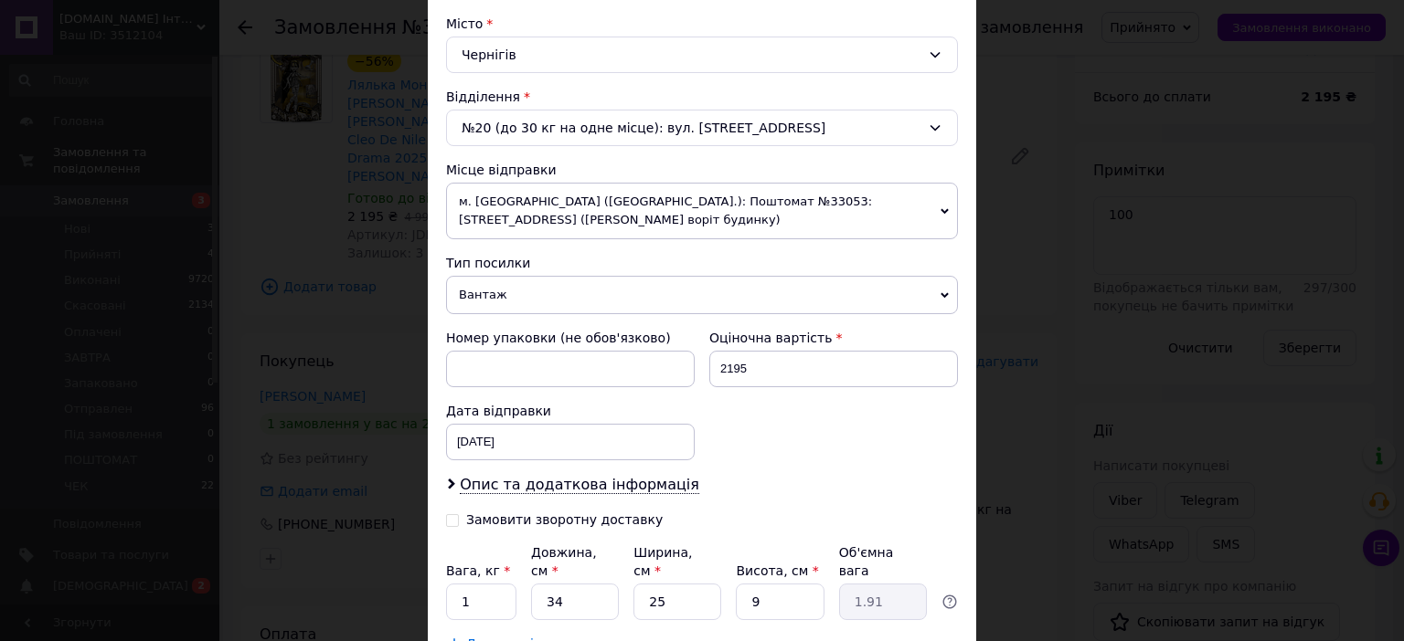
scroll to position [618, 0]
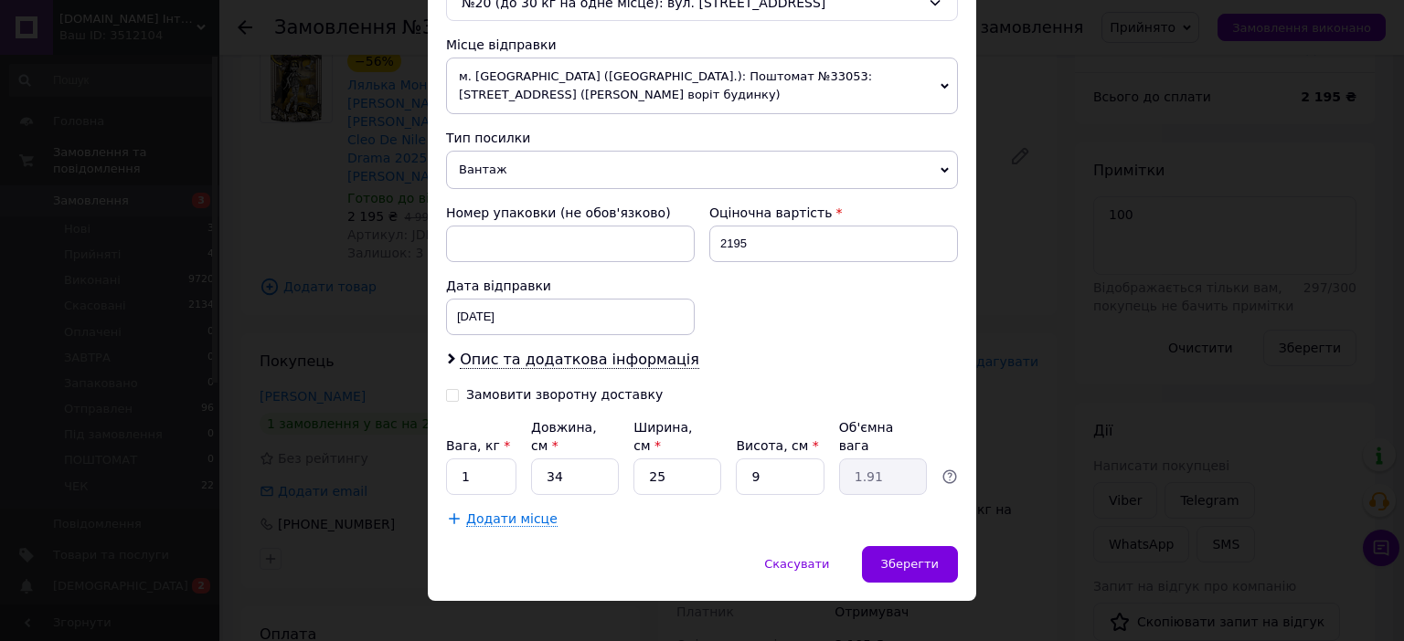
click at [453, 392] on input "Замовити зворотну доставку" at bounding box center [452, 393] width 13 height 13
checkbox input "true"
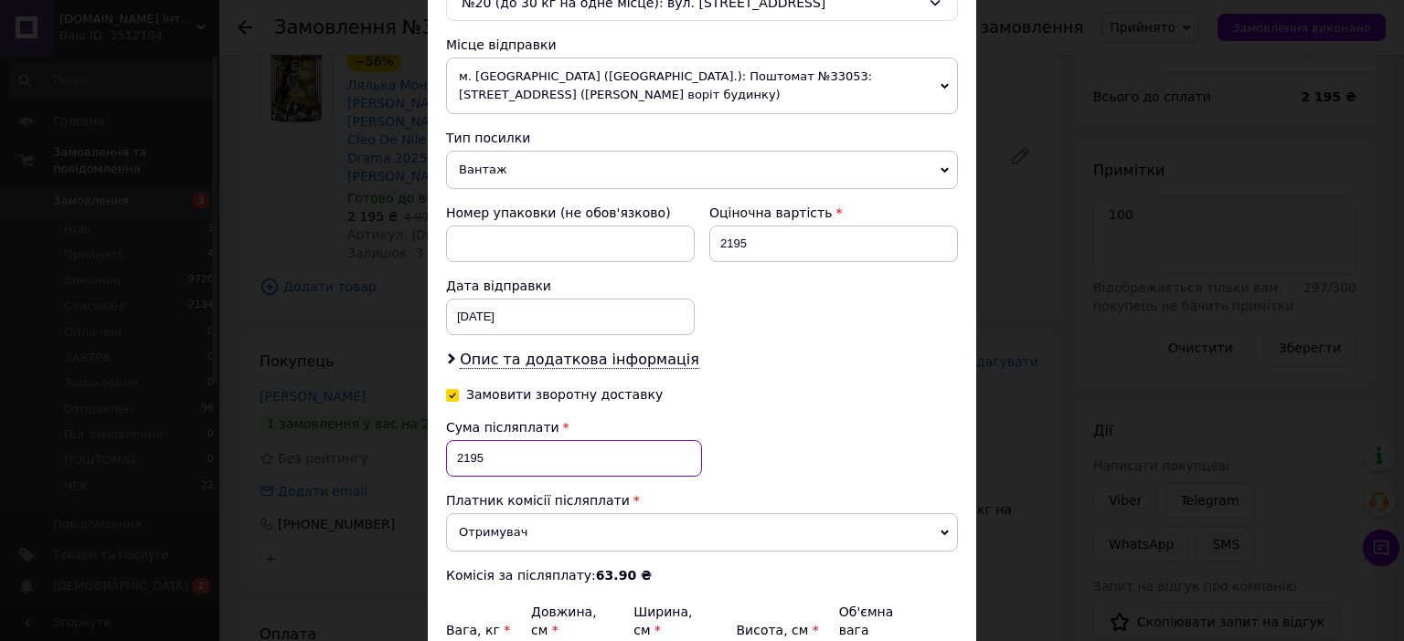
click at [465, 452] on input "2195" at bounding box center [574, 458] width 256 height 37
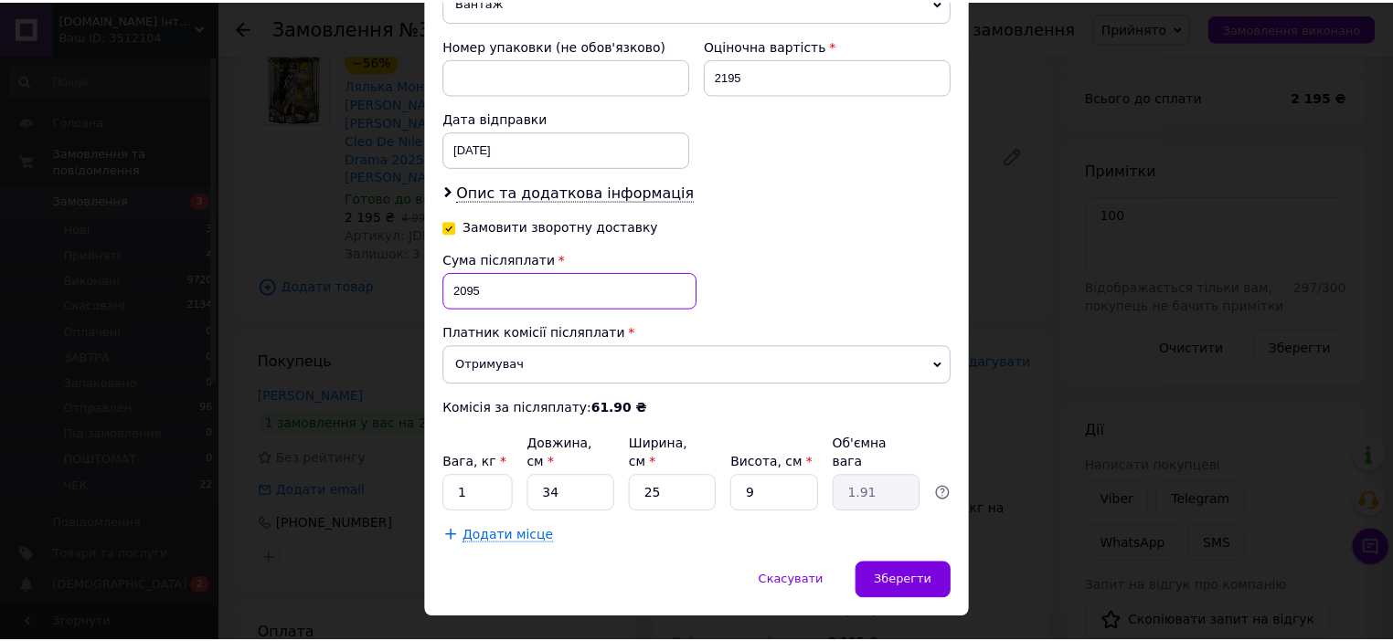
scroll to position [801, 0]
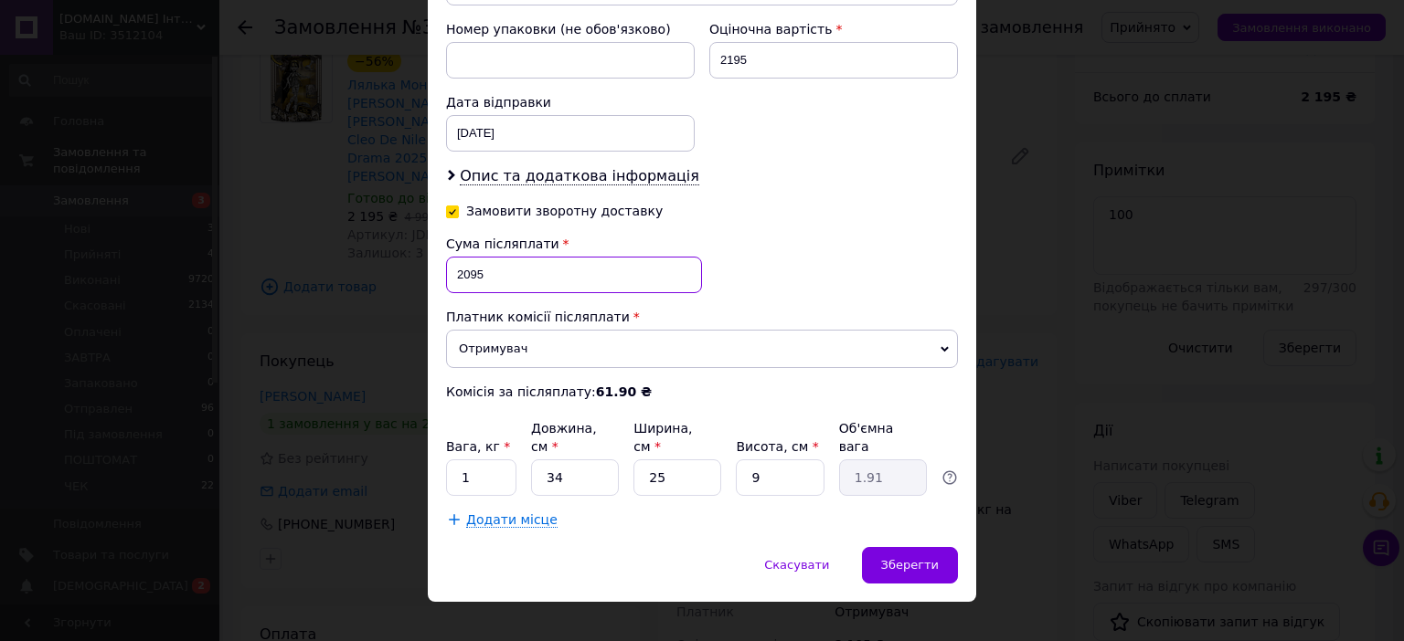
type input "2095"
click at [577, 460] on input "34" at bounding box center [575, 478] width 88 height 37
type input "3"
type input "0.17"
type input "30"
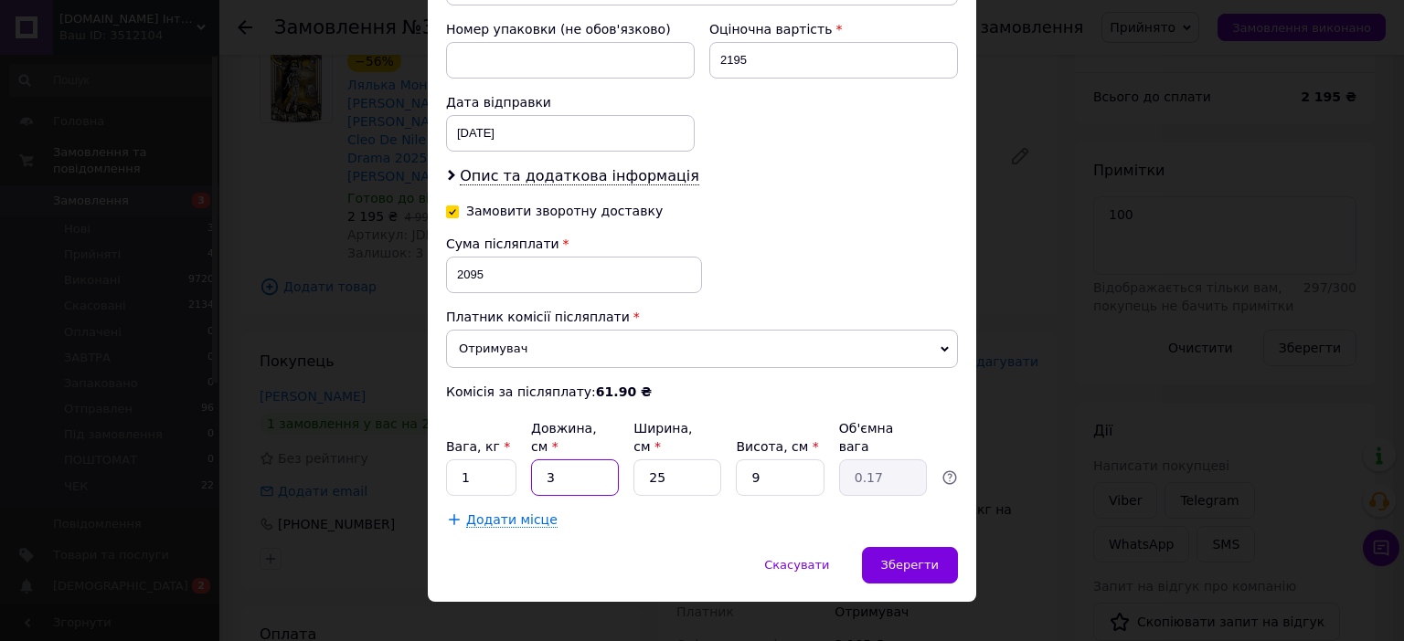
type input "1.69"
type input "30"
click at [687, 461] on input "25" at bounding box center [677, 478] width 88 height 37
type input "2"
type input "0.14"
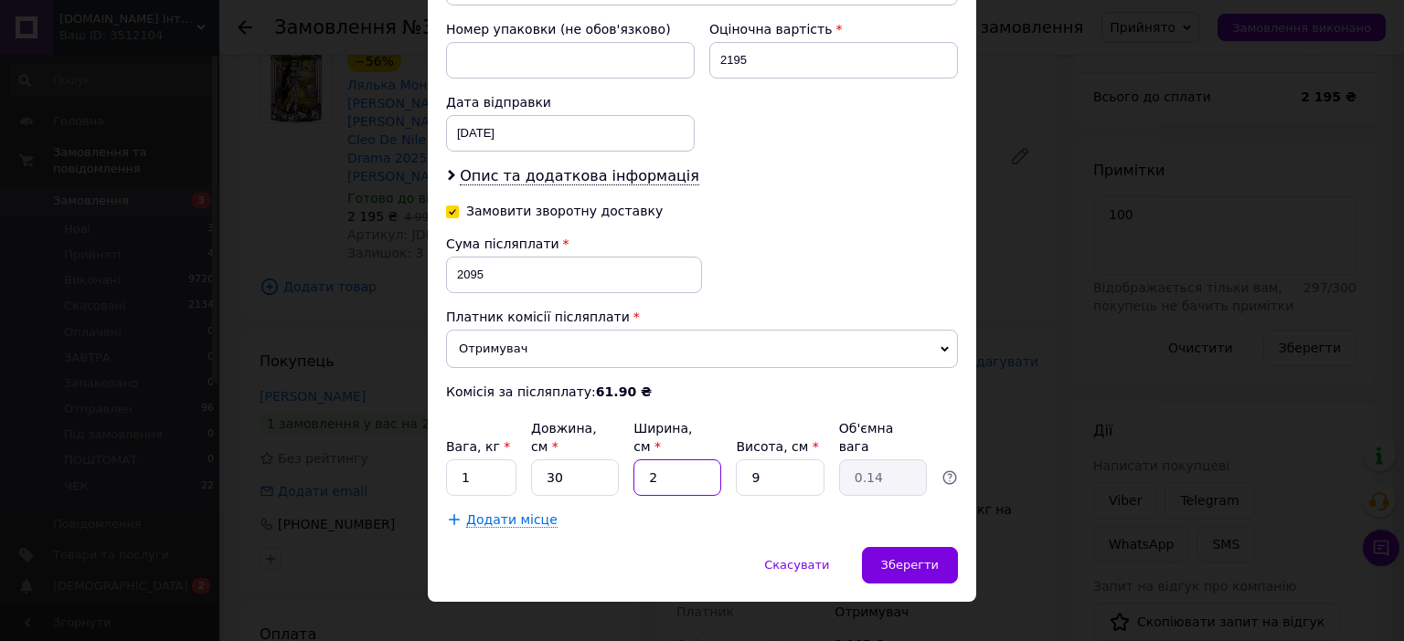
type input "20"
type input "1.35"
type input "20"
click at [898, 558] on span "Зберегти" at bounding box center [910, 565] width 58 height 14
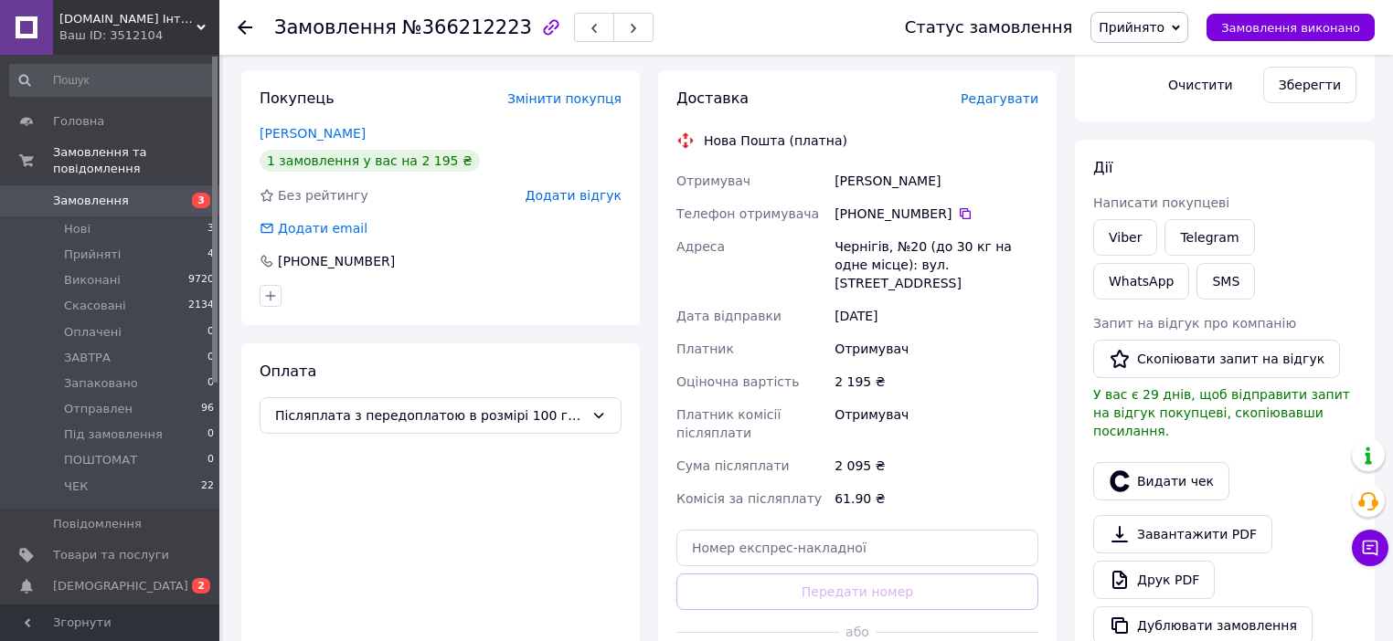
scroll to position [446, 0]
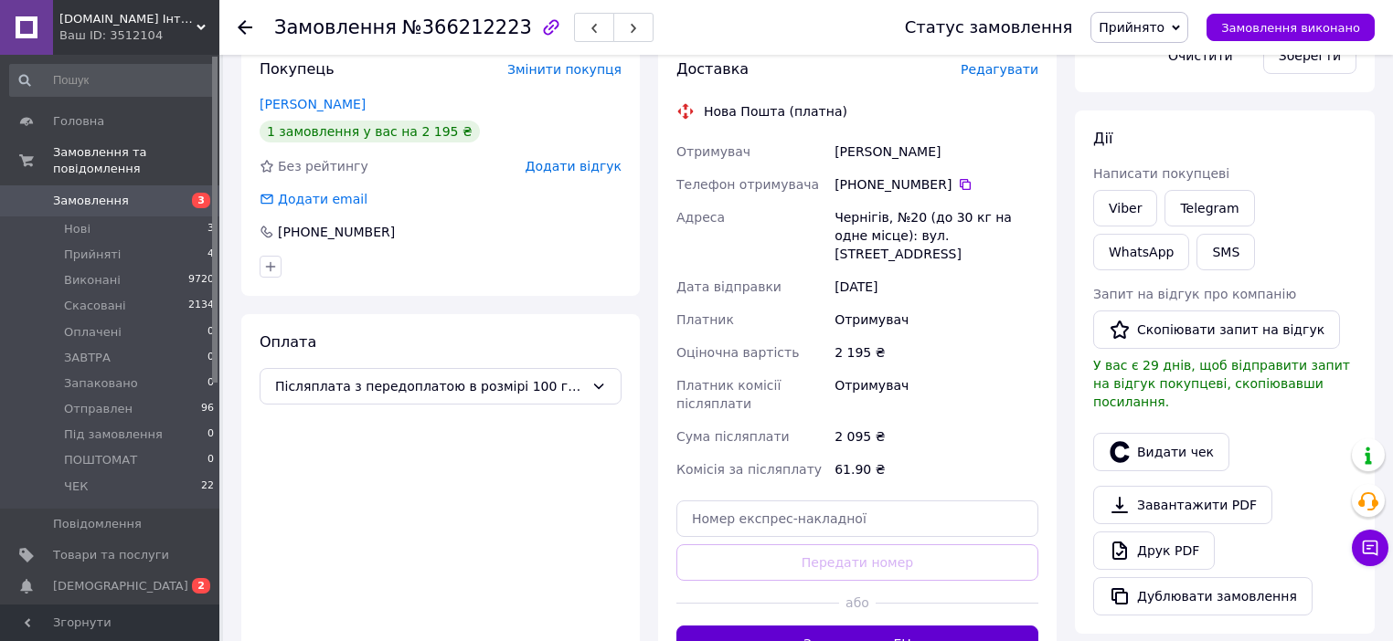
click at [835, 626] on button "Згенерувати ЕН" at bounding box center [857, 644] width 362 height 37
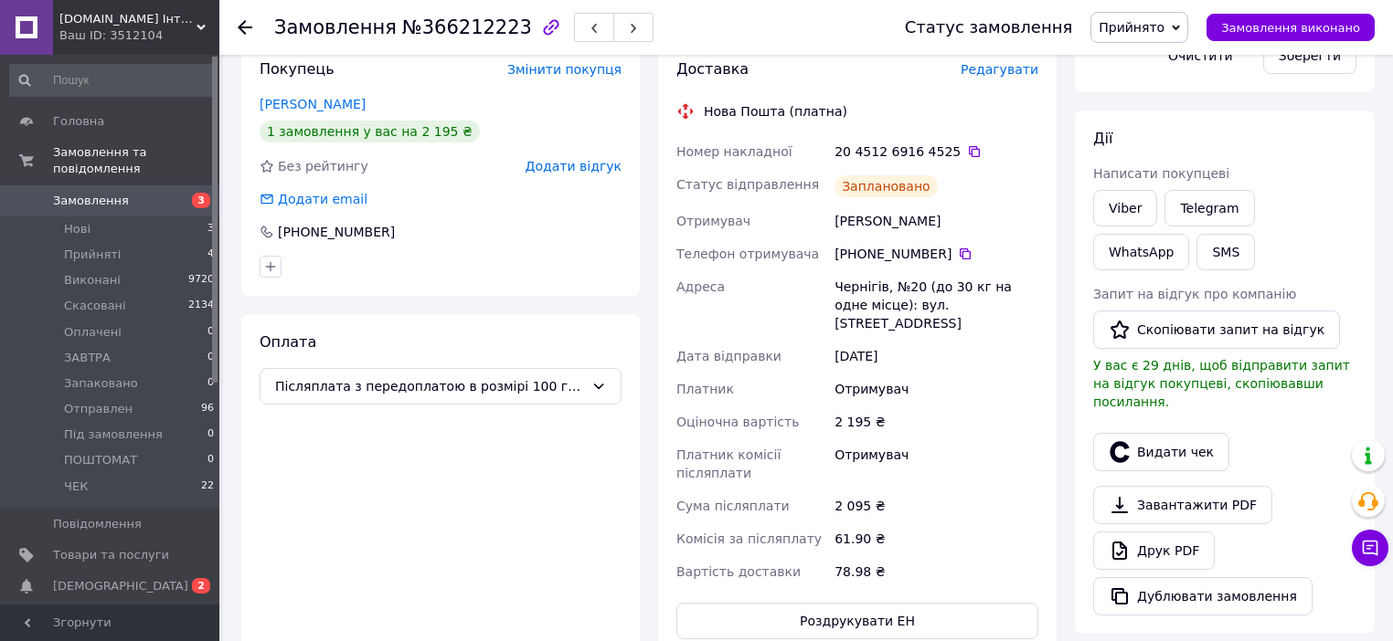
click at [240, 27] on use at bounding box center [245, 27] width 15 height 15
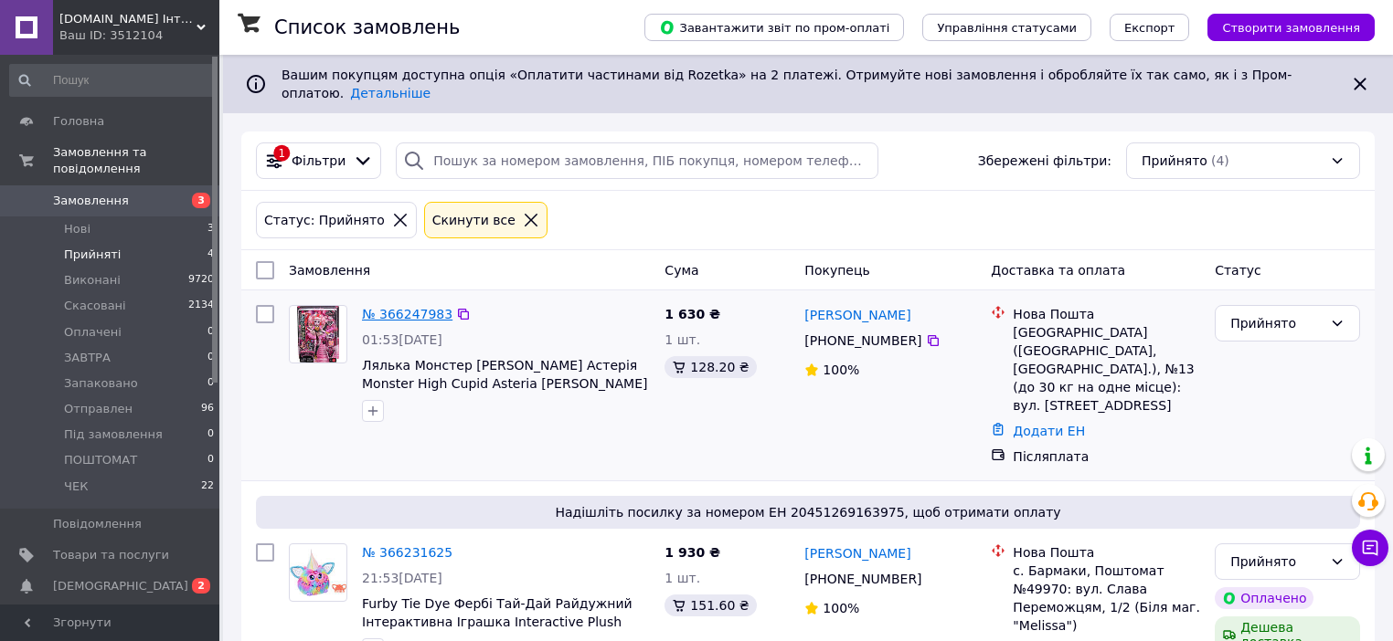
click at [393, 307] on link "№ 366247983" at bounding box center [407, 314] width 90 height 15
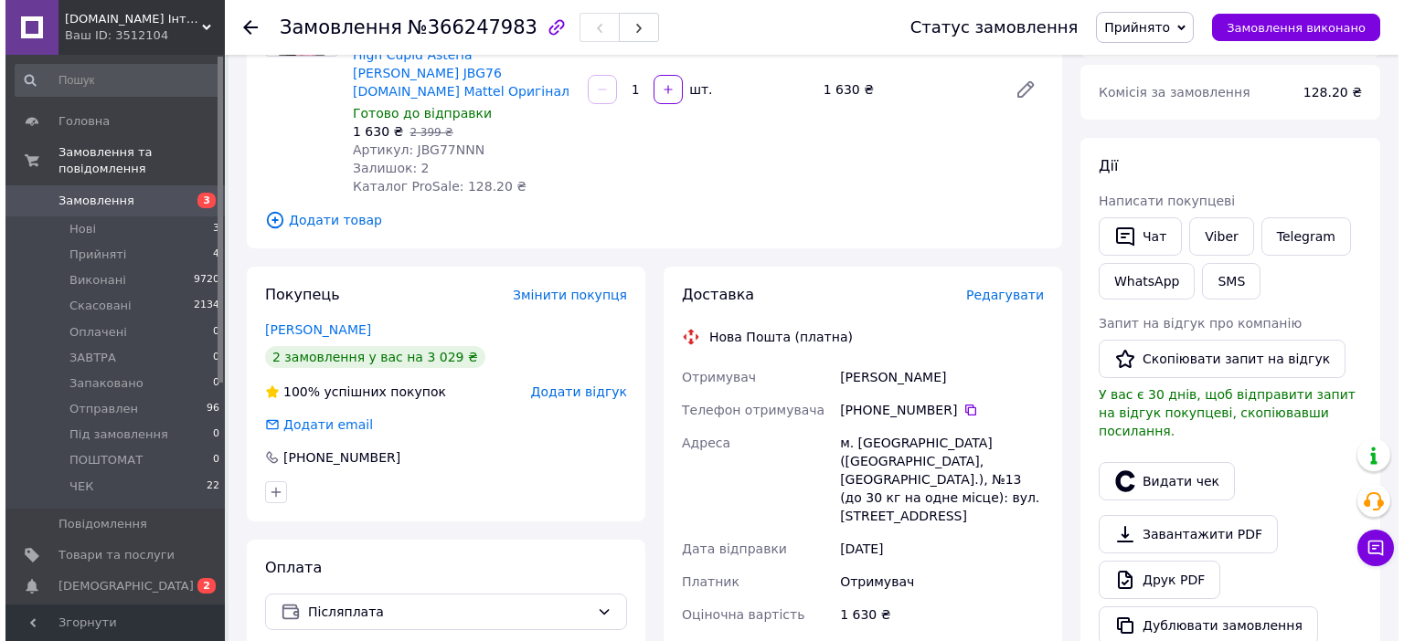
scroll to position [219, 0]
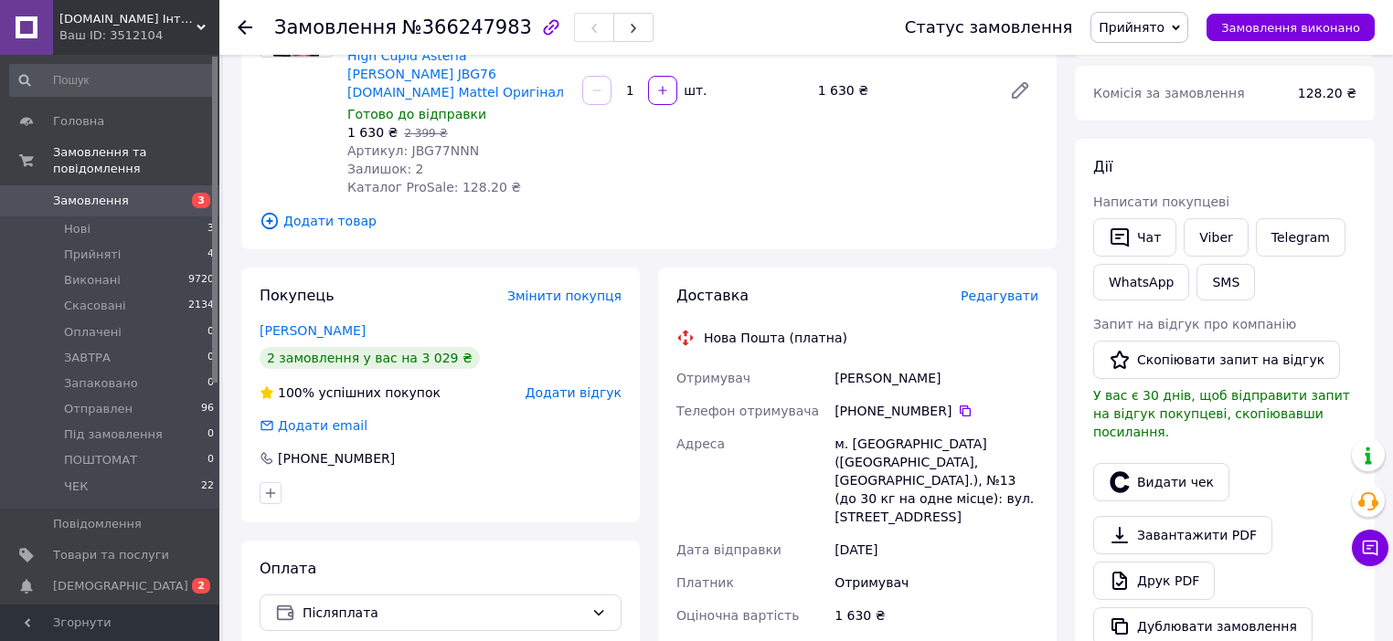
click at [987, 289] on span "Редагувати" at bounding box center [999, 296] width 78 height 15
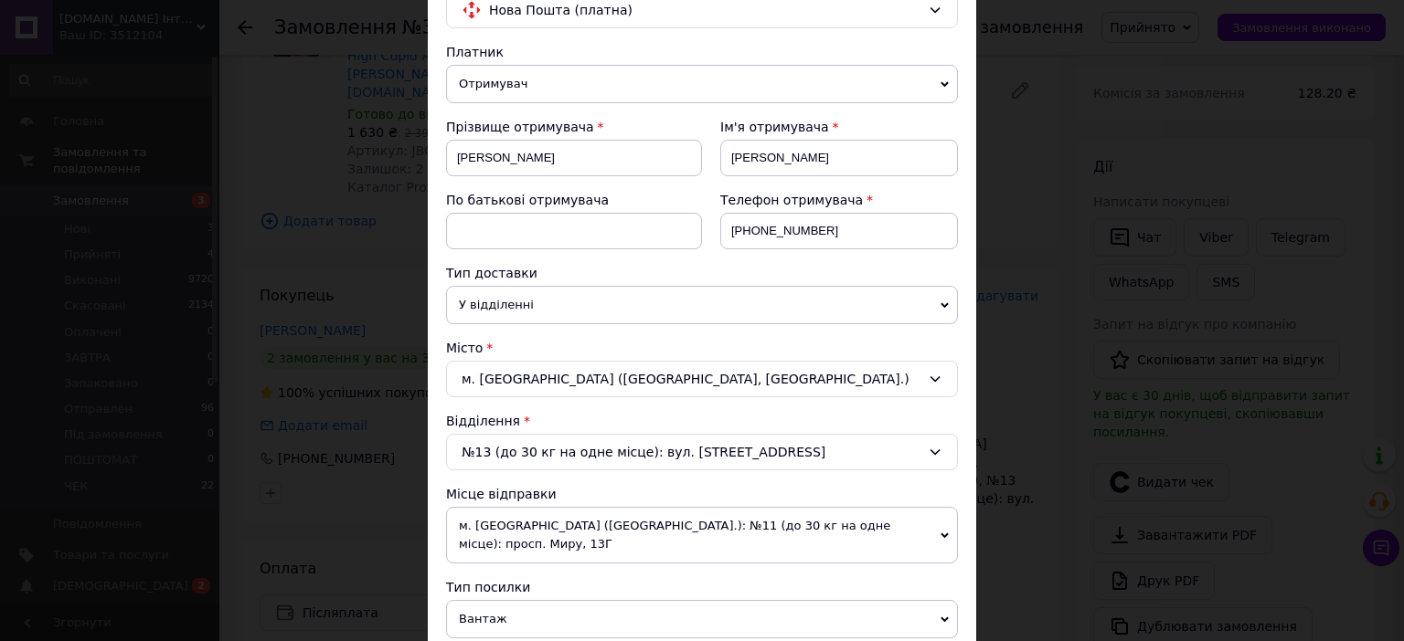
scroll to position [292, 0]
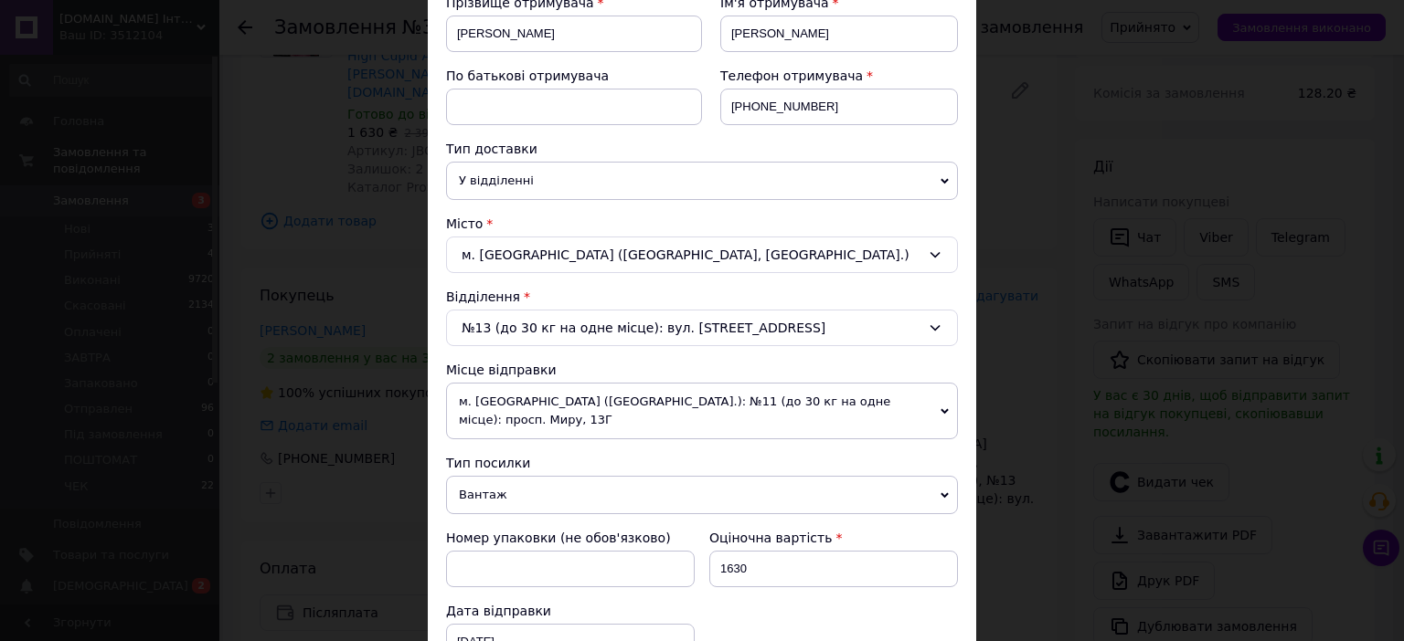
click at [912, 403] on span "м. [GEOGRAPHIC_DATA] ([GEOGRAPHIC_DATA].): №11 (до 30 кг на одне місце): просп.…" at bounding box center [702, 411] width 512 height 57
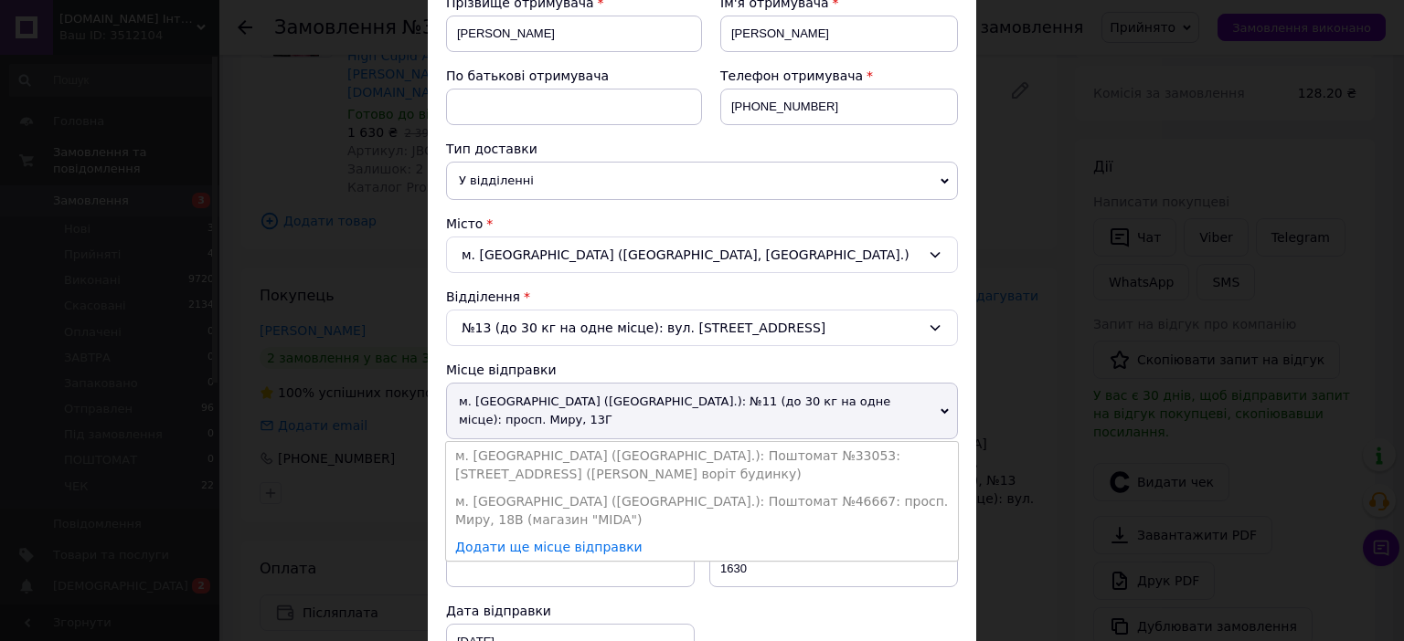
click at [863, 442] on li "м. [GEOGRAPHIC_DATA] ([GEOGRAPHIC_DATA].): Поштомат №33053: [STREET_ADDRESS] ([…" at bounding box center [702, 465] width 512 height 46
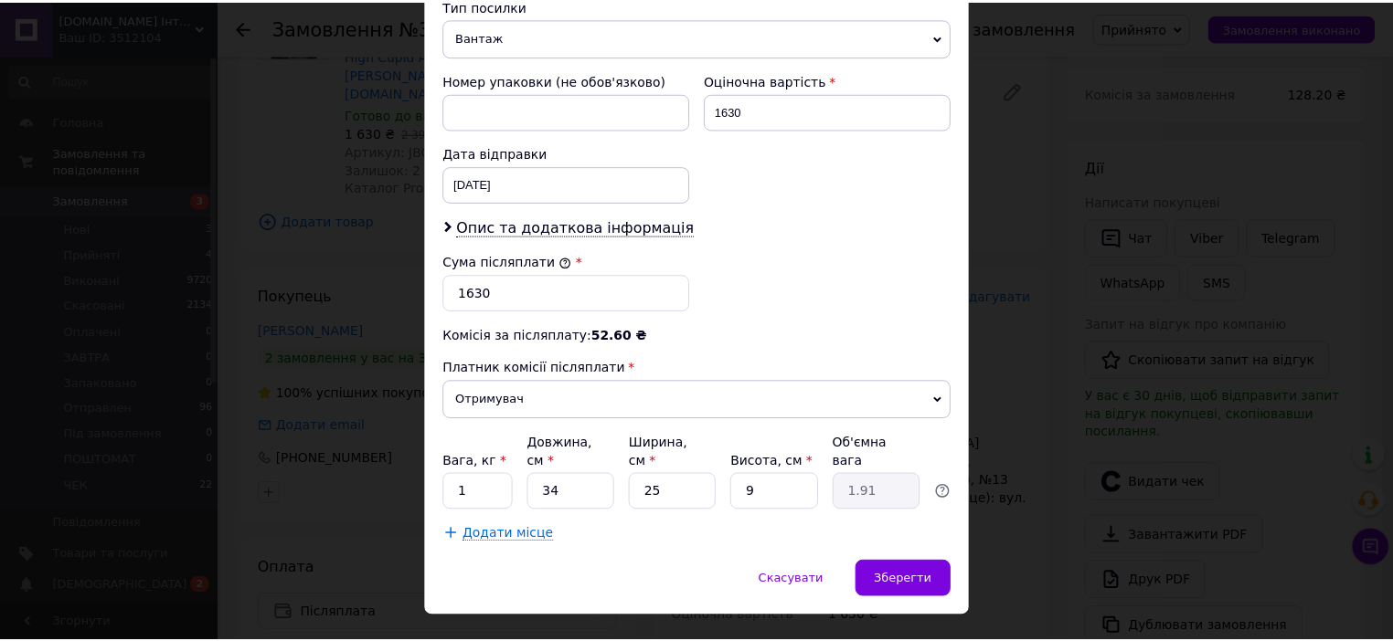
scroll to position [765, 0]
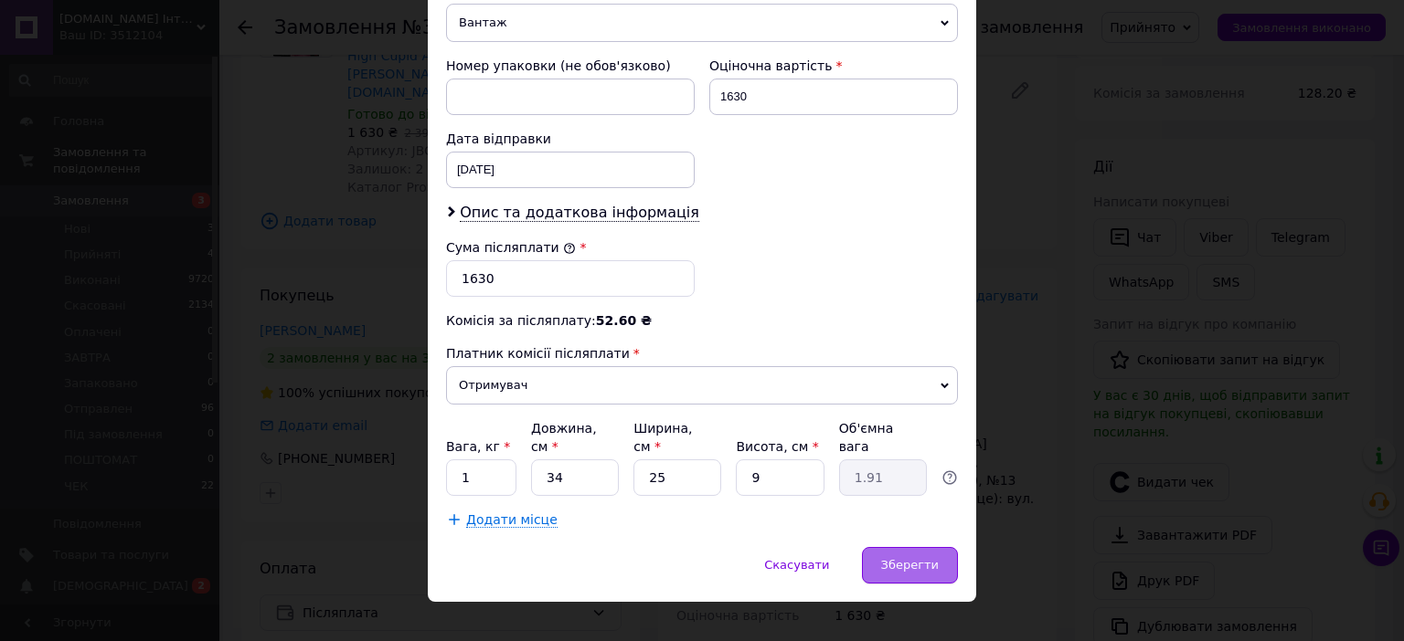
click at [895, 558] on span "Зберегти" at bounding box center [910, 565] width 58 height 14
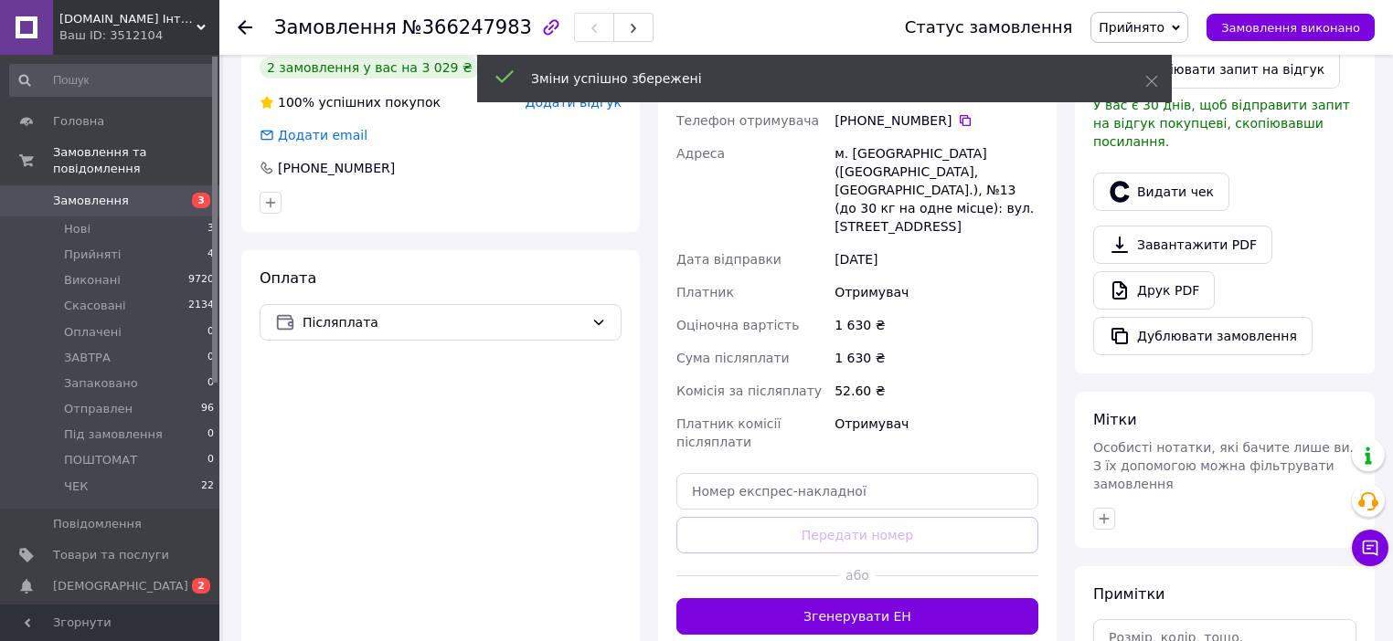
scroll to position [512, 0]
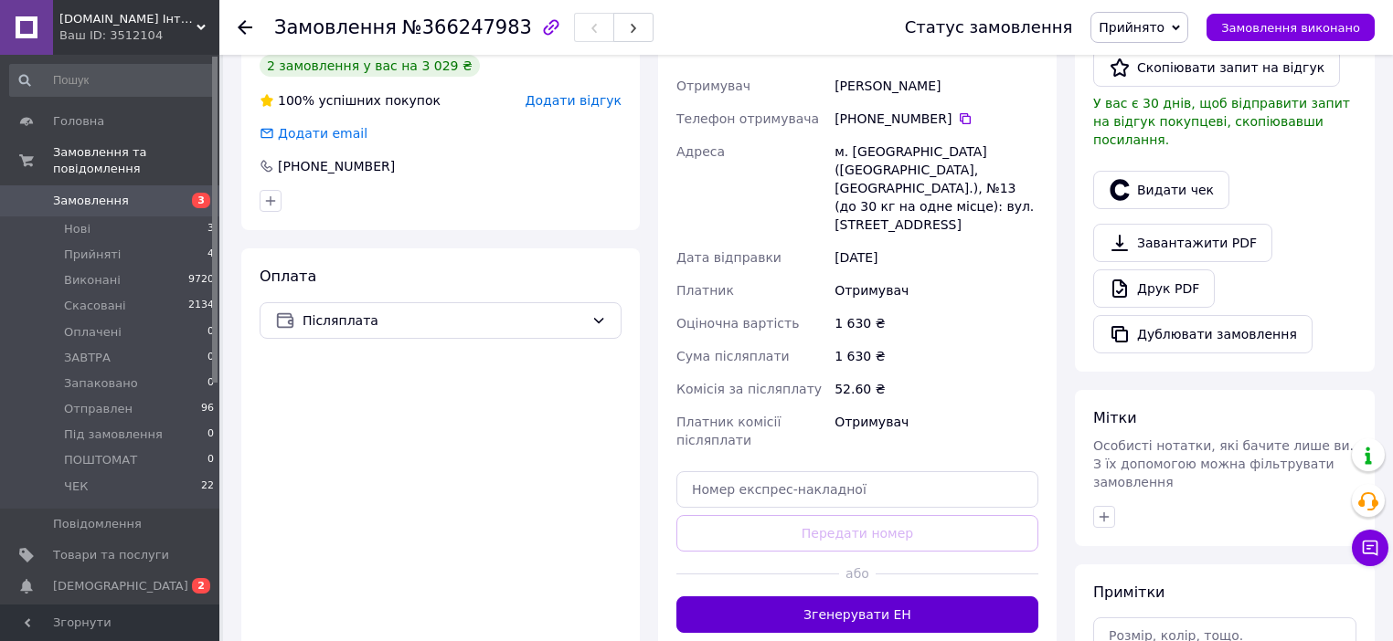
click at [862, 597] on button "Згенерувати ЕН" at bounding box center [857, 615] width 362 height 37
